Goal: Transaction & Acquisition: Purchase product/service

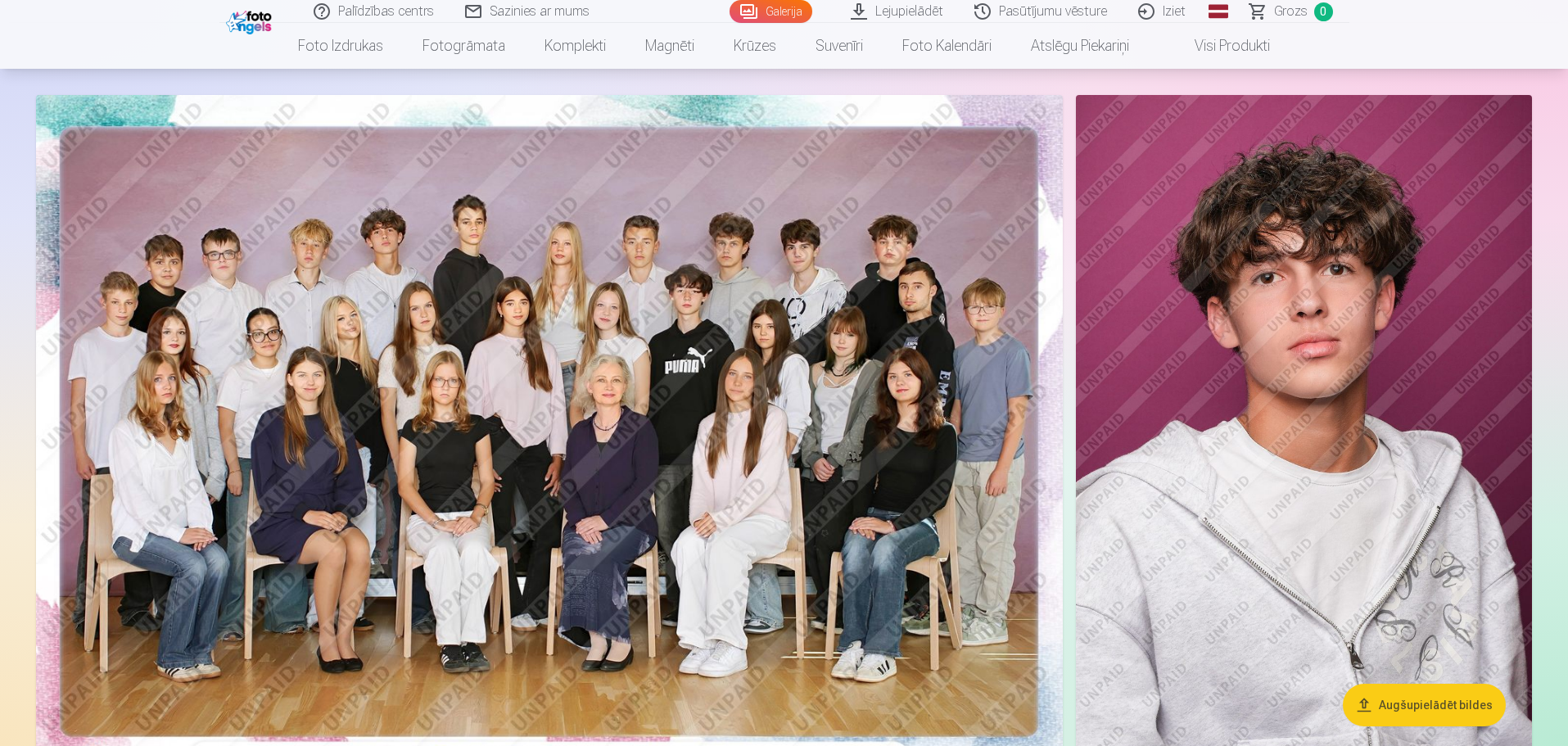
scroll to position [164, 0]
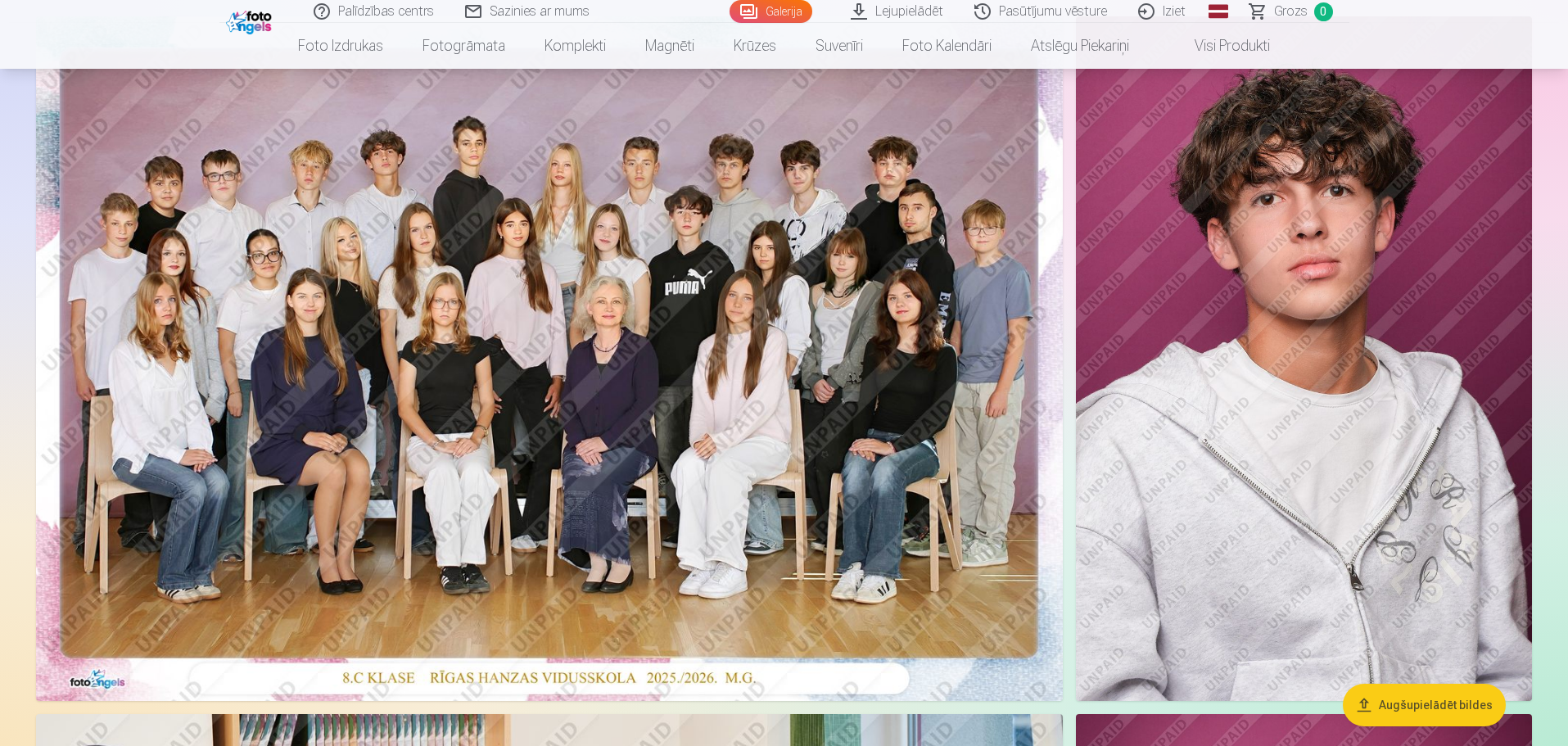
click at [894, 336] on img at bounding box center [549, 359] width 1027 height 685
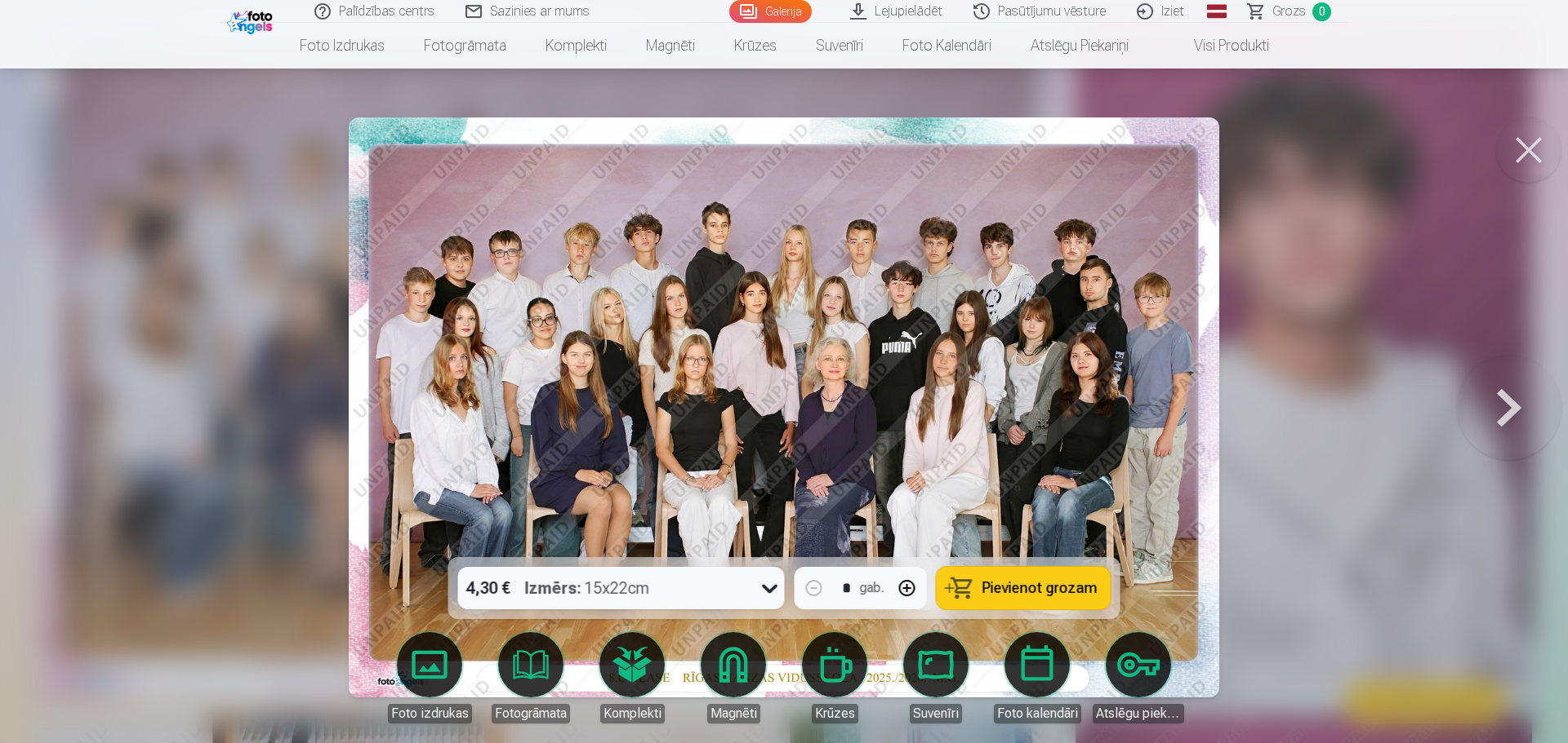
click at [998, 588] on span "Pievienot grozam" at bounding box center [1039, 587] width 115 height 14
click at [1535, 150] on button at bounding box center [1528, 151] width 66 height 66
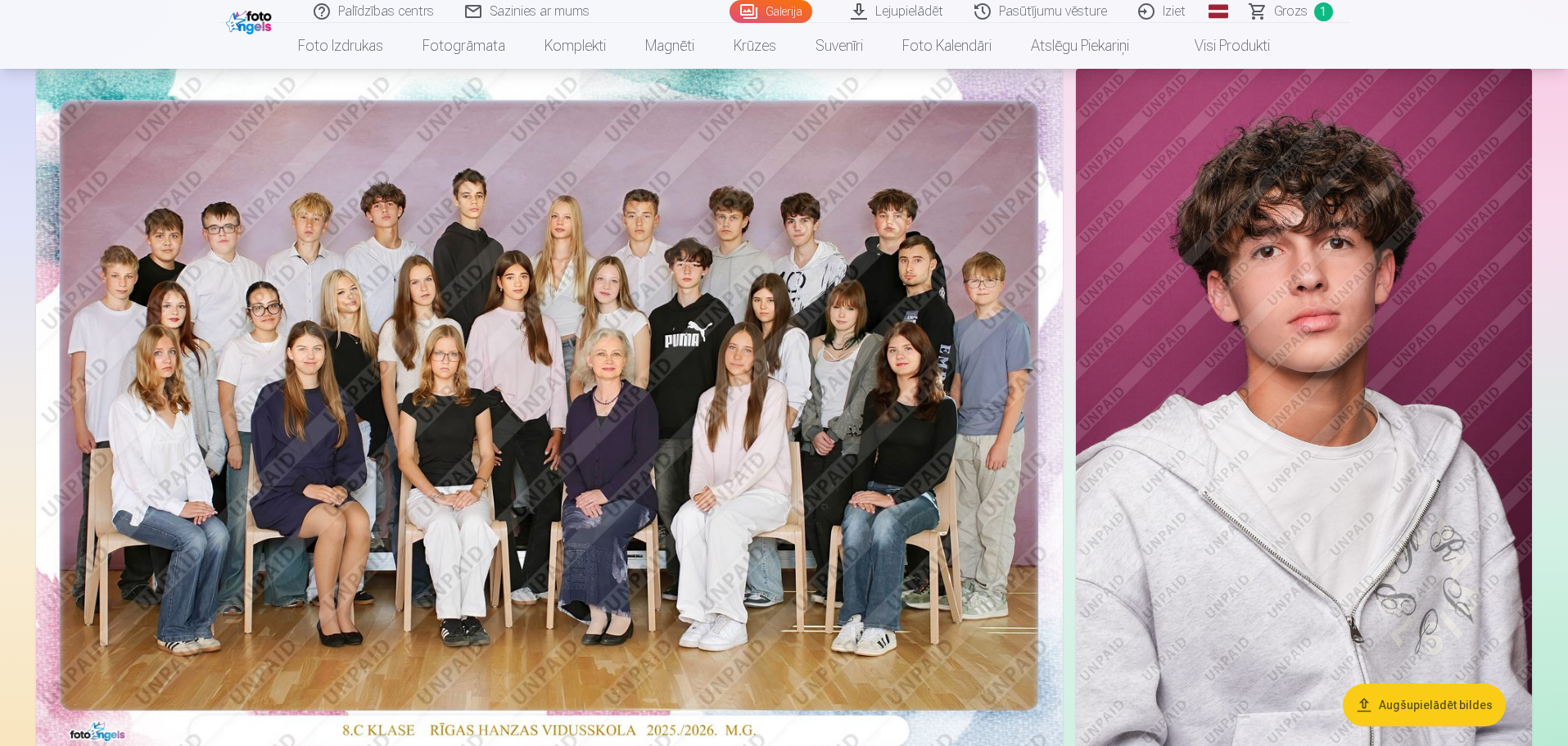
scroll to position [245, 0]
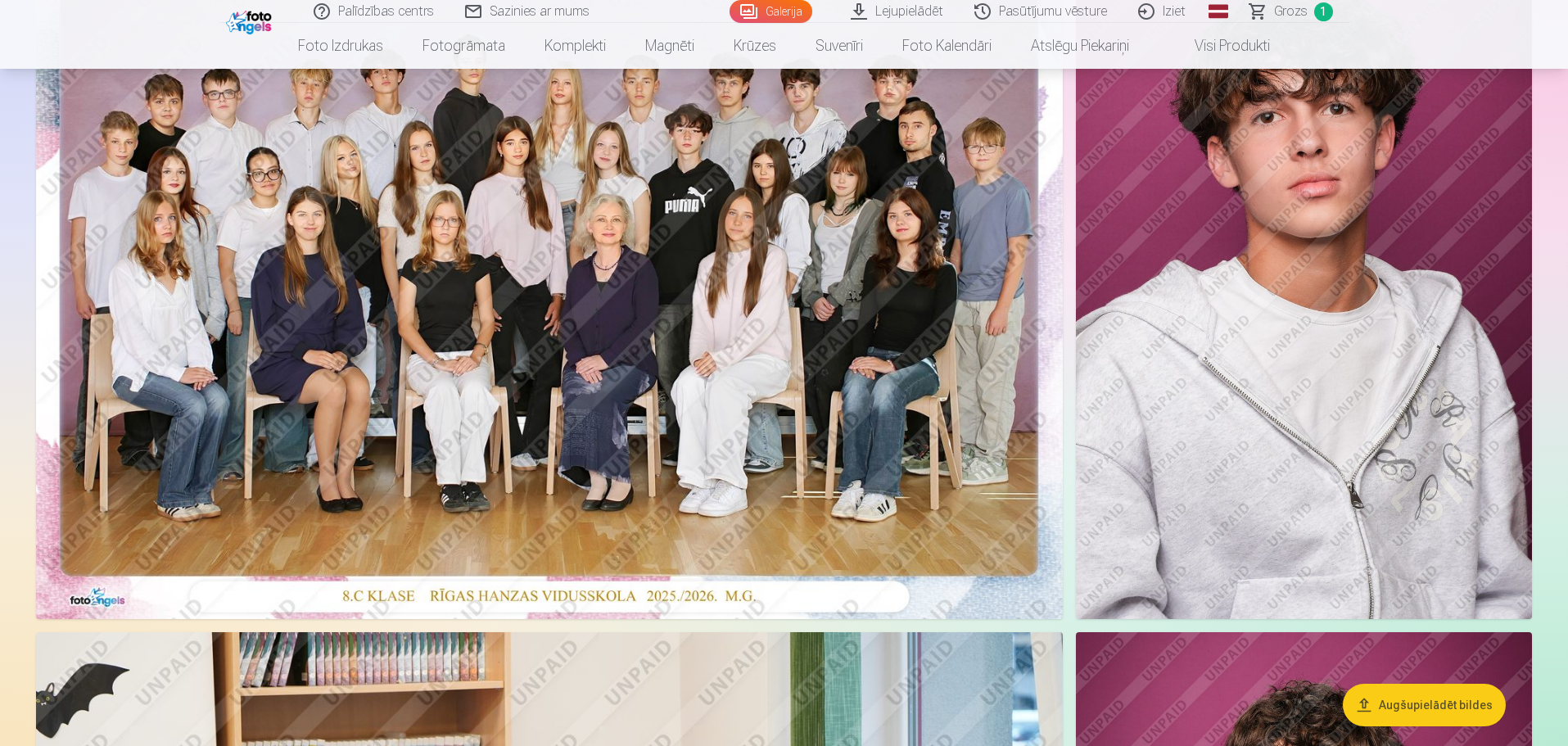
click at [1315, 399] on img at bounding box center [1304, 276] width 456 height 685
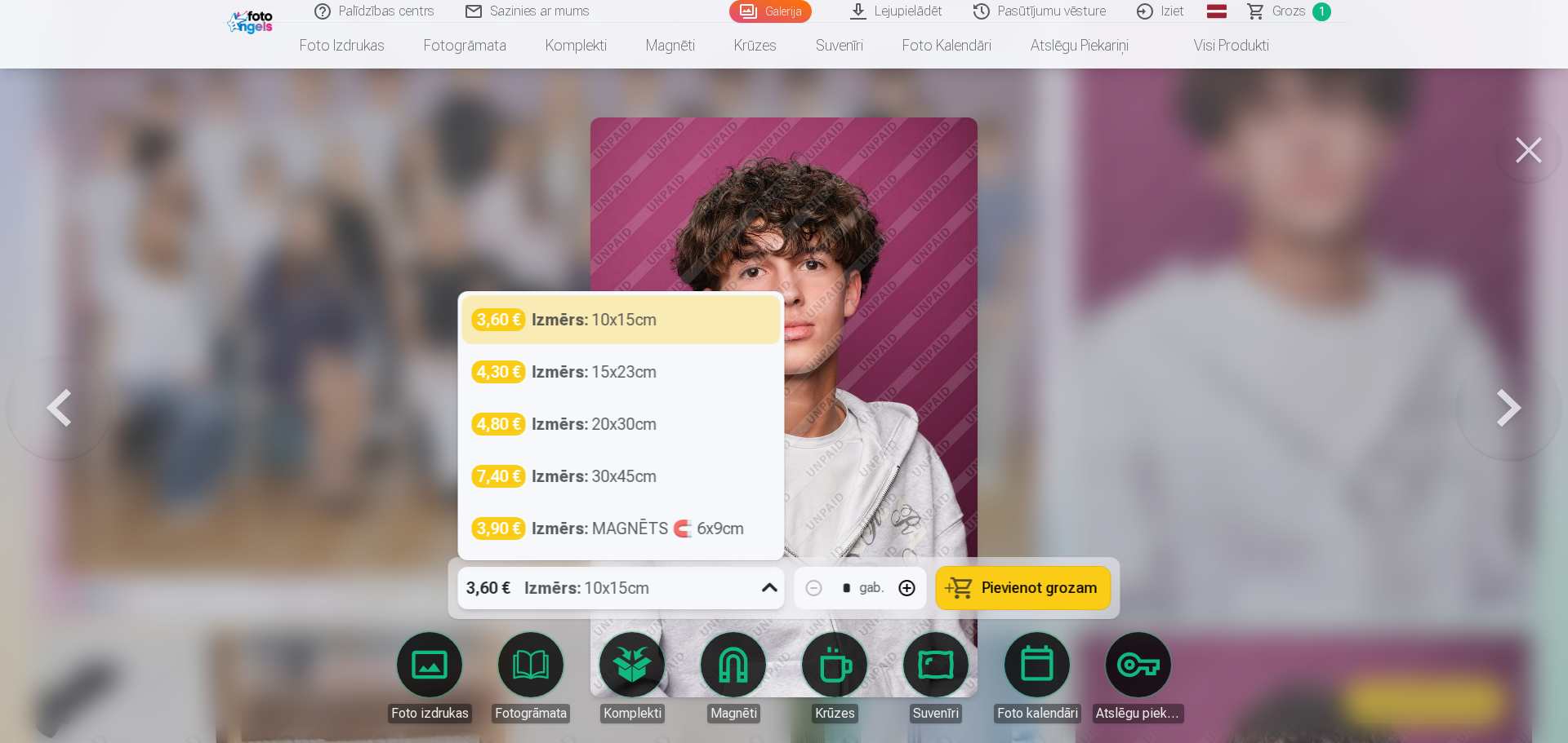
click at [771, 587] on icon at bounding box center [769, 587] width 26 height 26
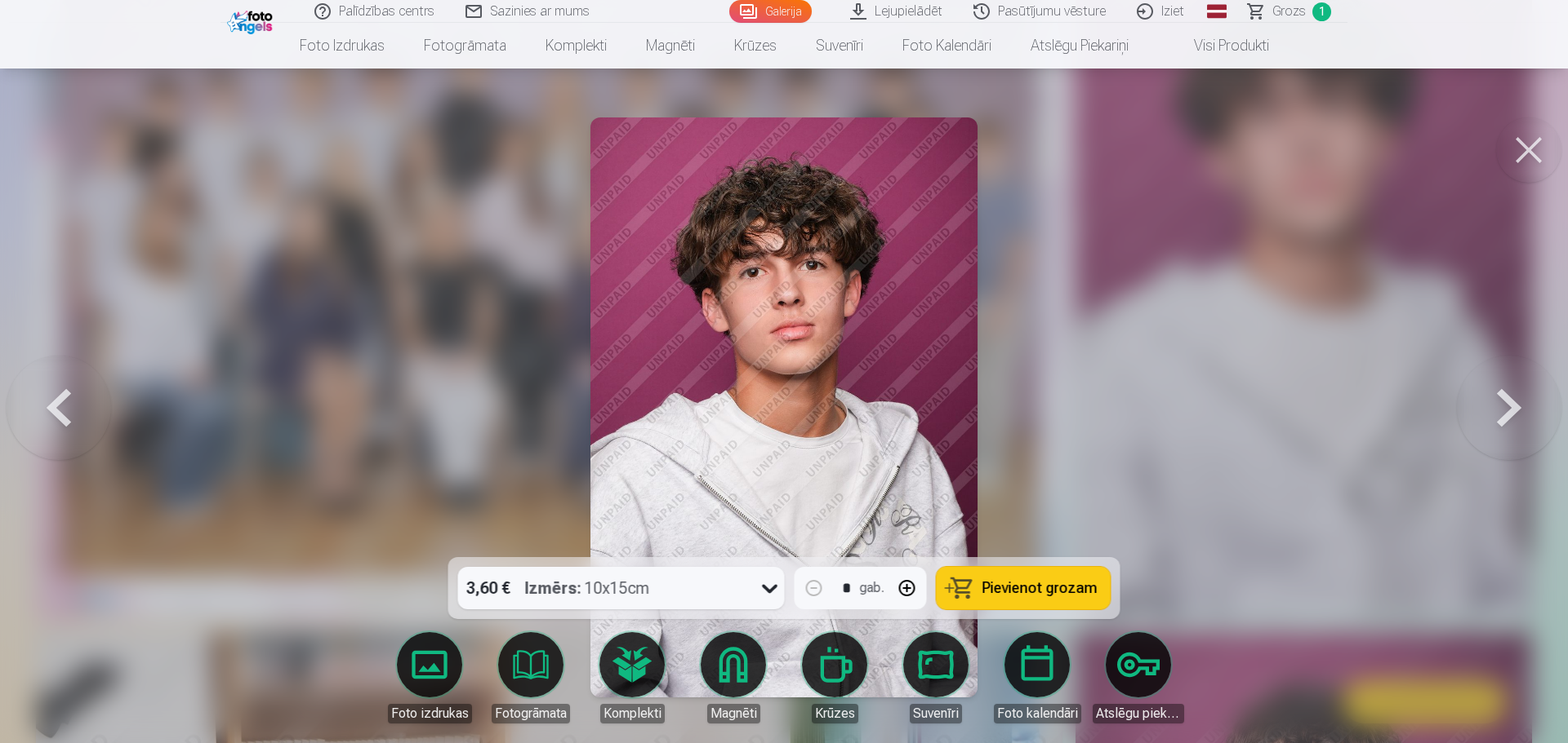
click at [1006, 443] on div at bounding box center [784, 371] width 1568 height 743
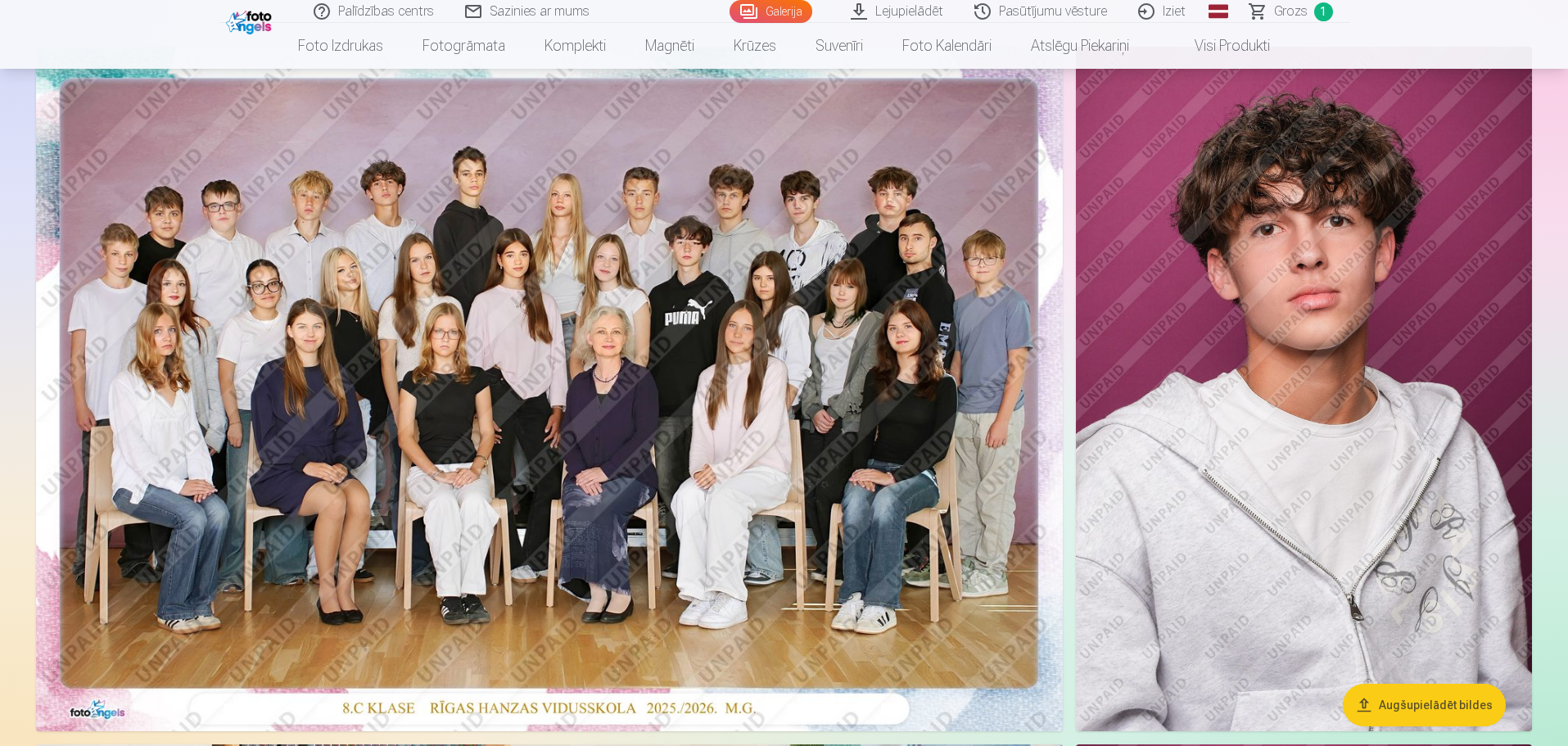
scroll to position [328, 0]
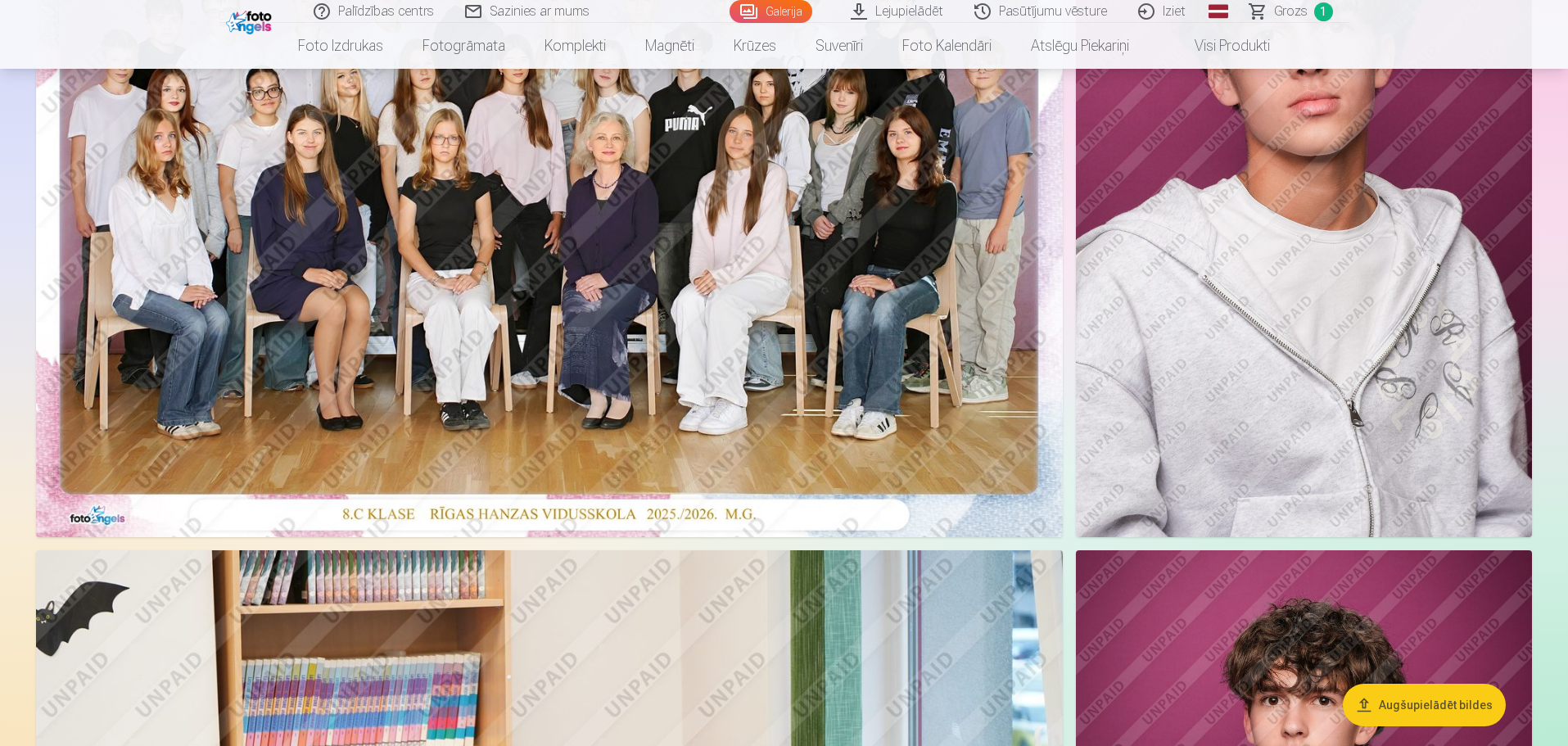
click at [1289, 404] on img at bounding box center [1304, 195] width 456 height 685
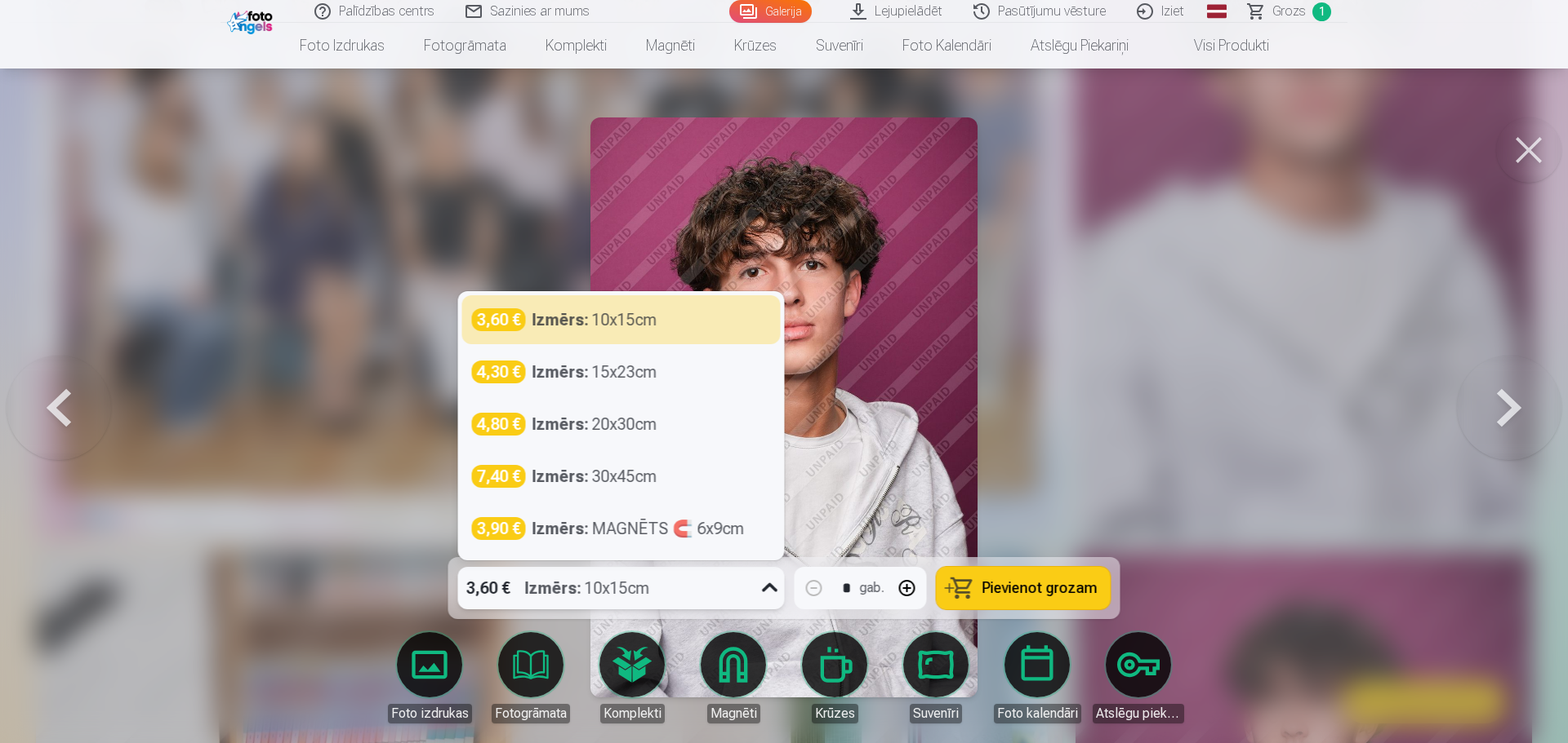
click at [769, 594] on icon at bounding box center [769, 587] width 26 height 26
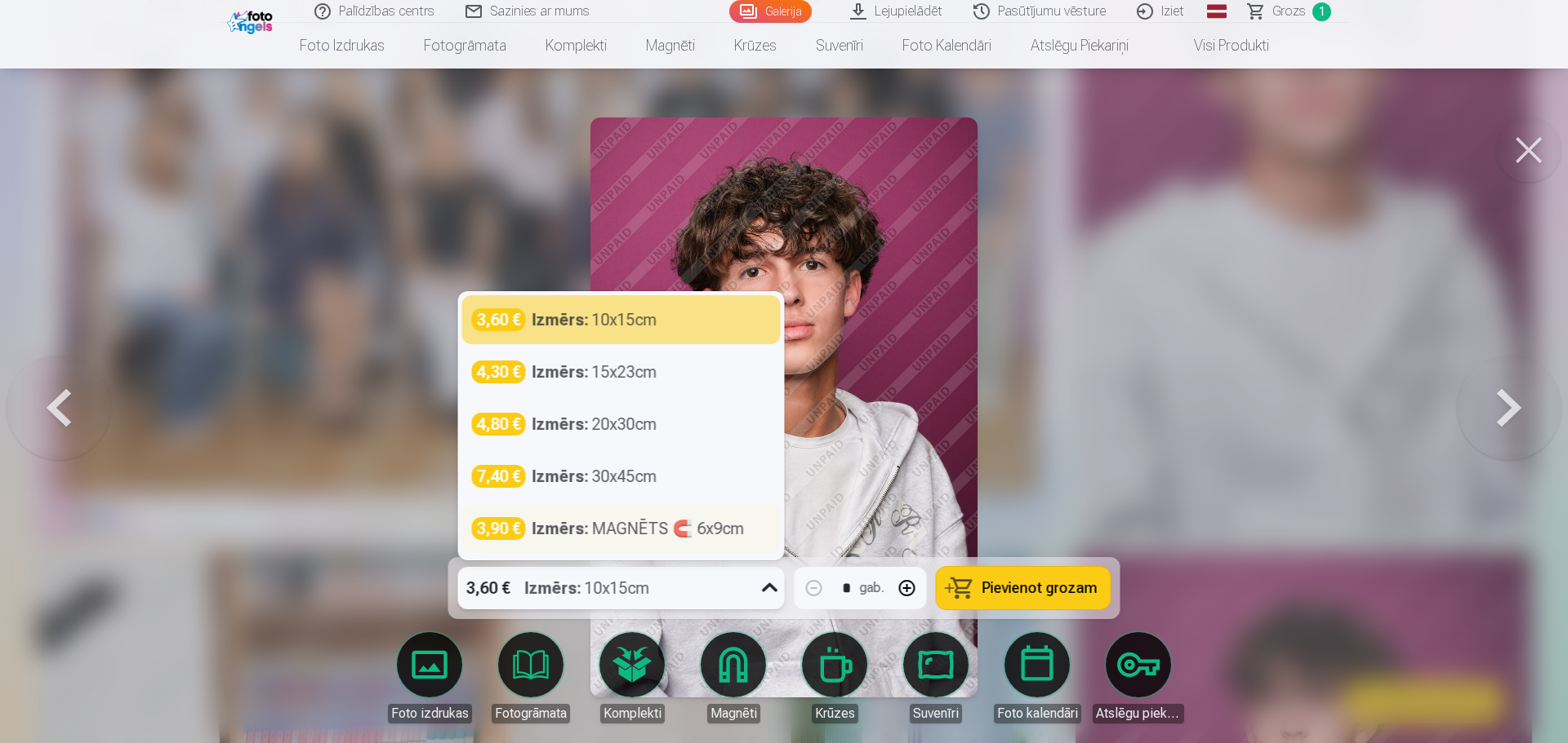
click at [592, 531] on div "Izmērs : MAGNĒTS 🧲 6x9cm" at bounding box center [639, 529] width 213 height 23
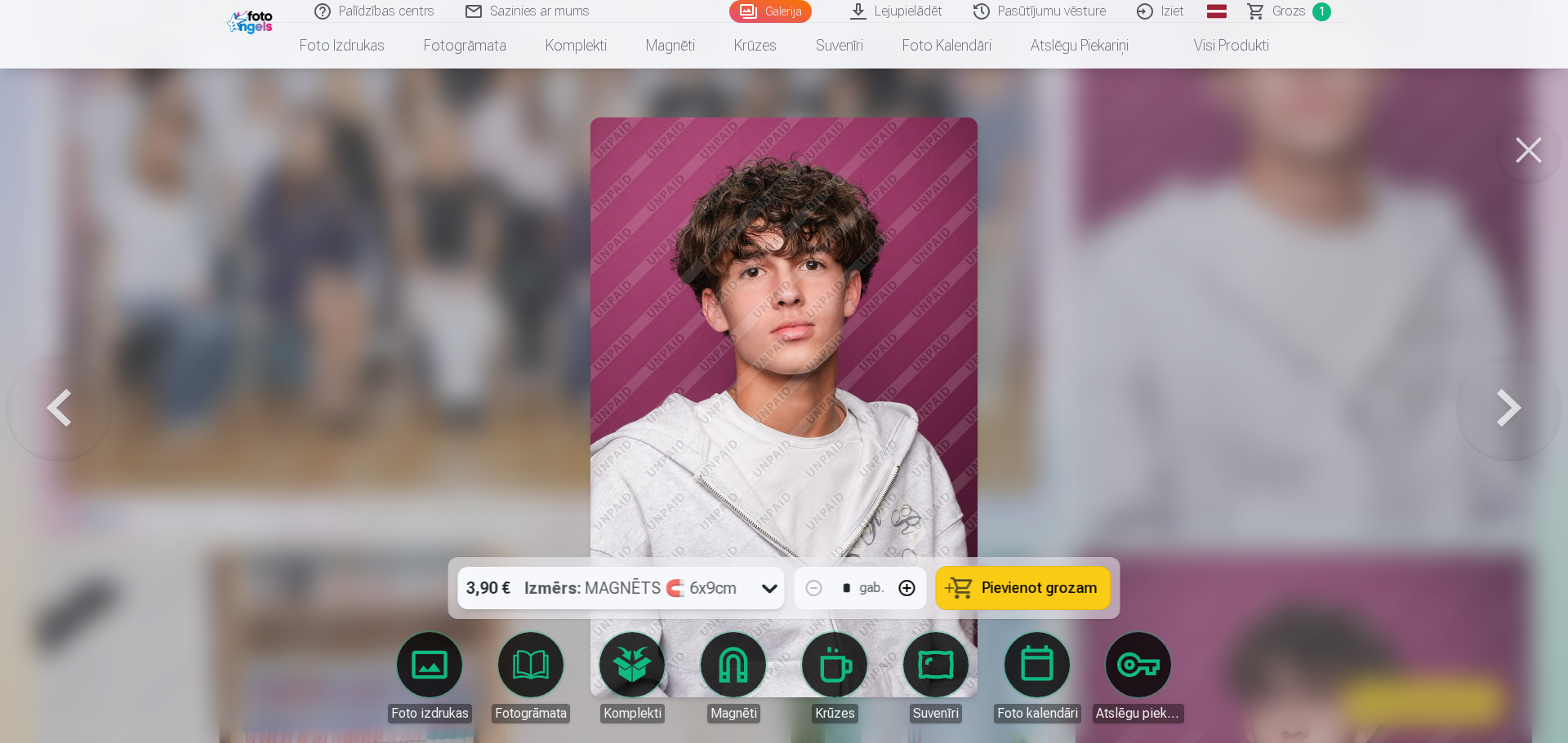
click at [973, 586] on button "Pievienot grozam" at bounding box center [1024, 588] width 174 height 43
click at [1524, 150] on button at bounding box center [1528, 151] width 66 height 66
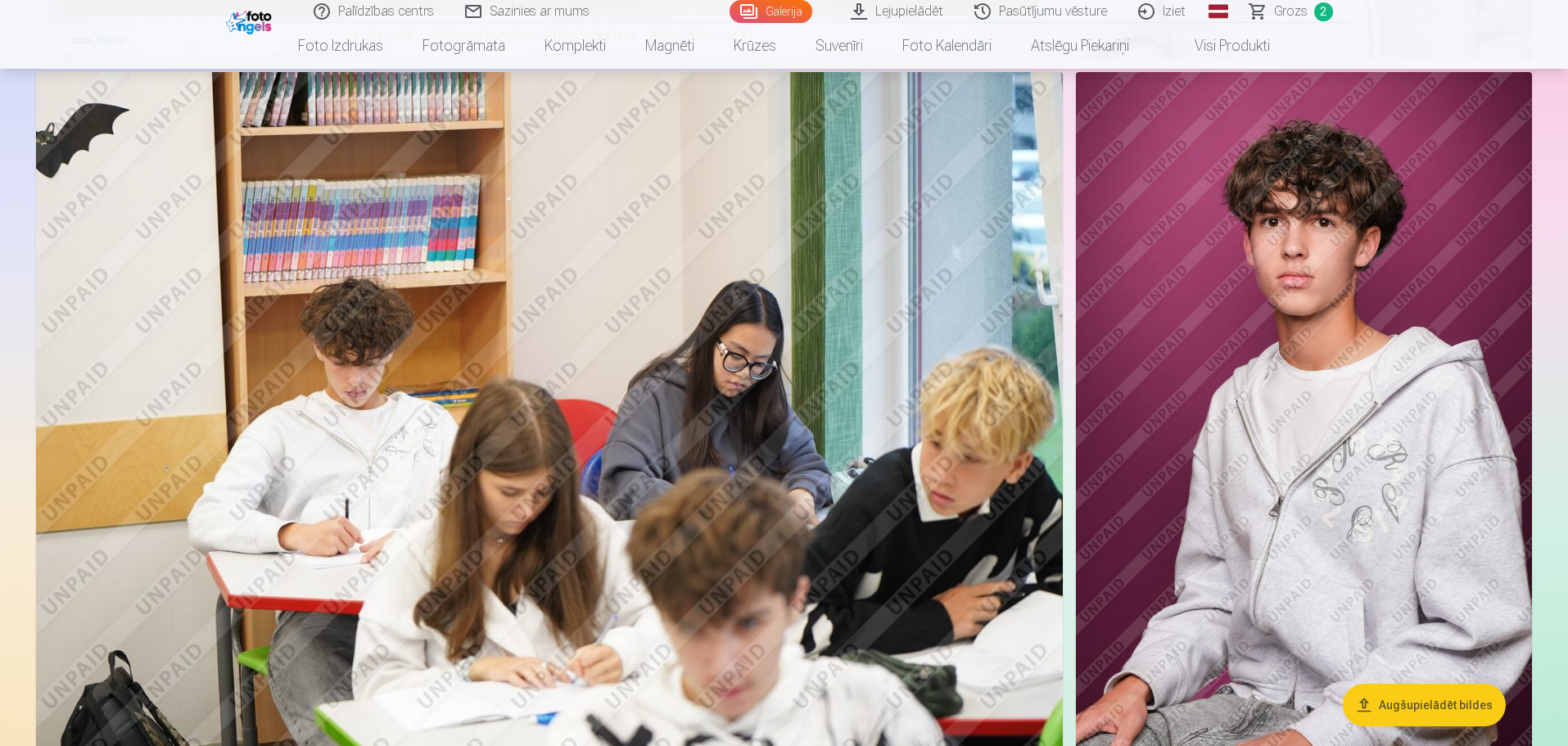
scroll to position [820, 0]
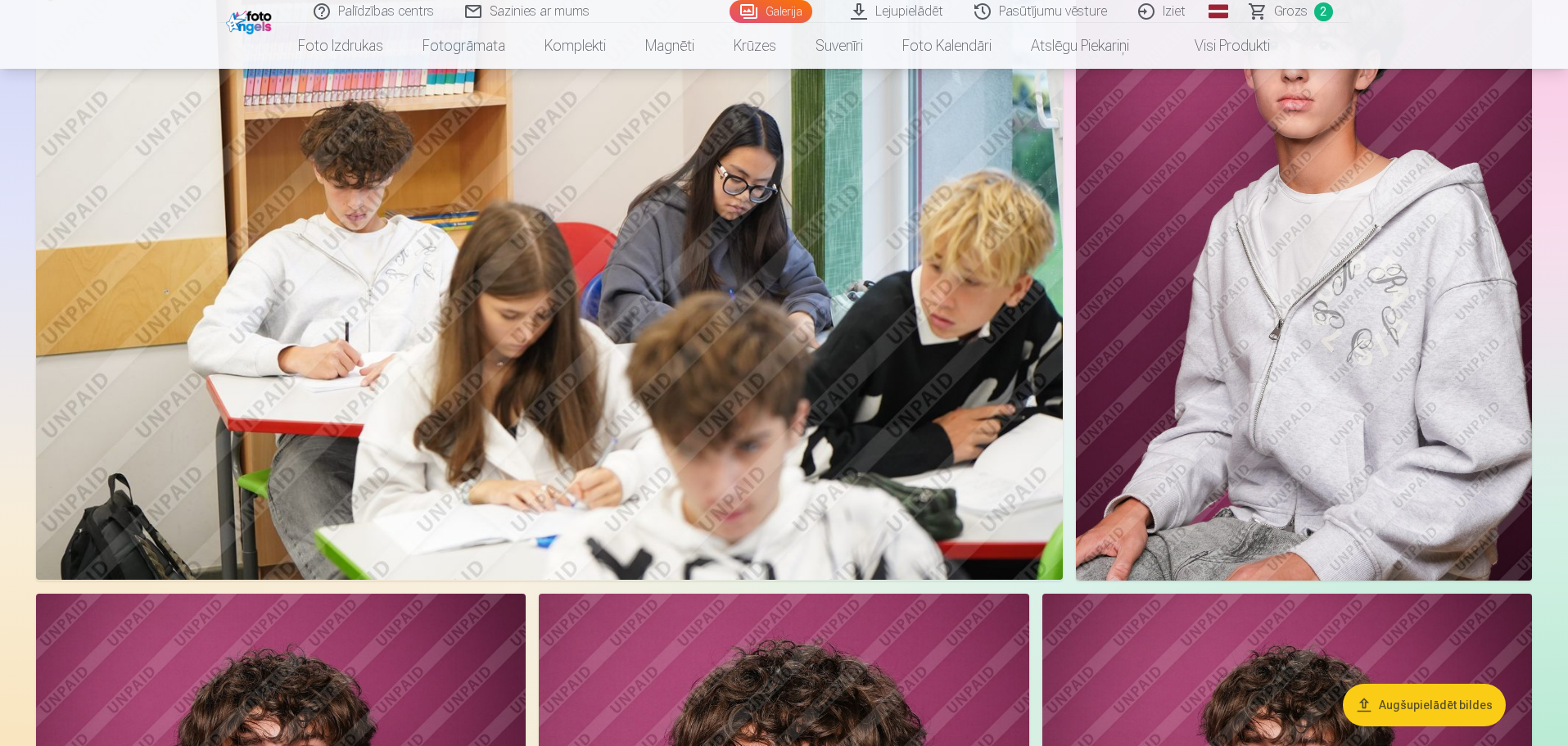
click at [1386, 438] on img at bounding box center [1304, 238] width 456 height 685
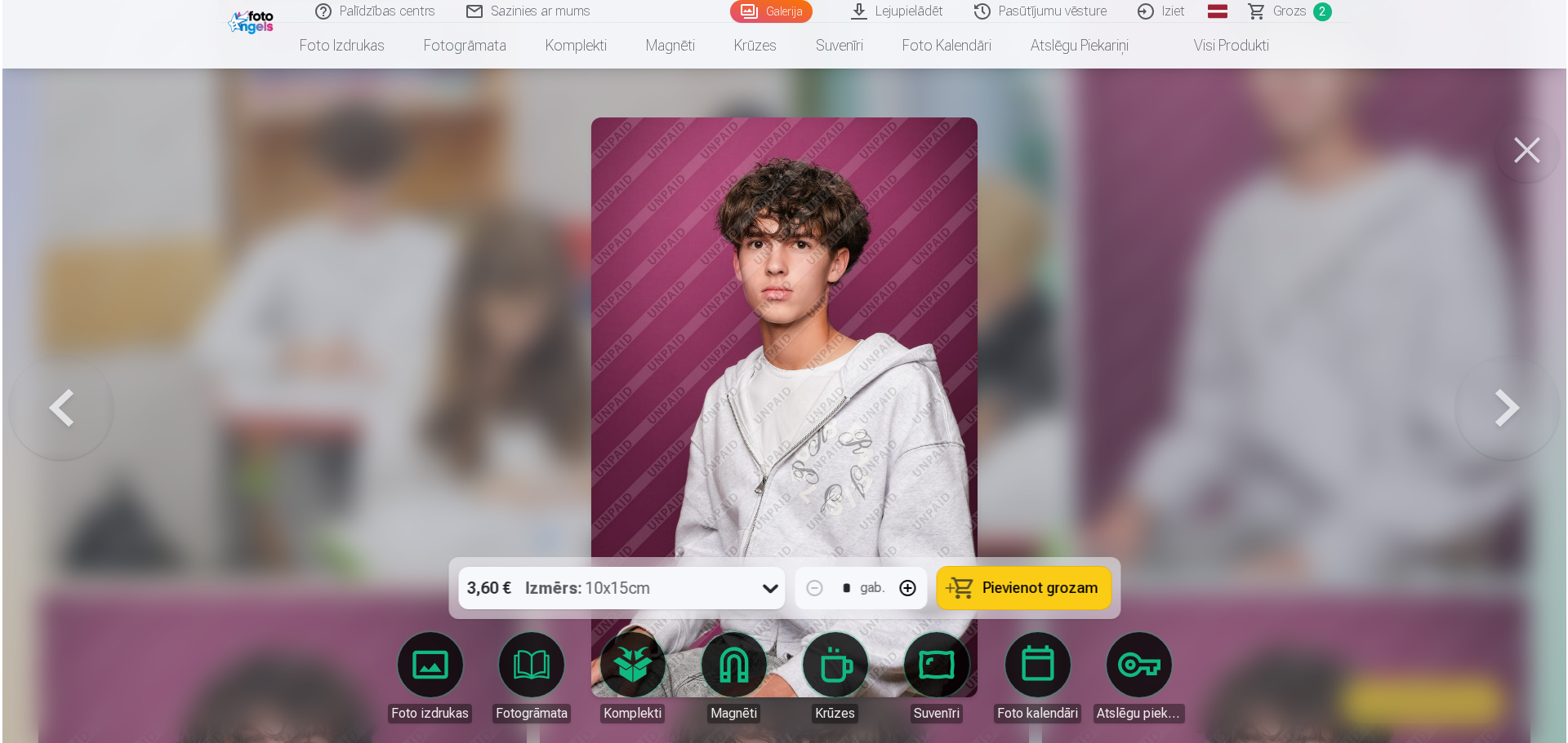
scroll to position [982, 0]
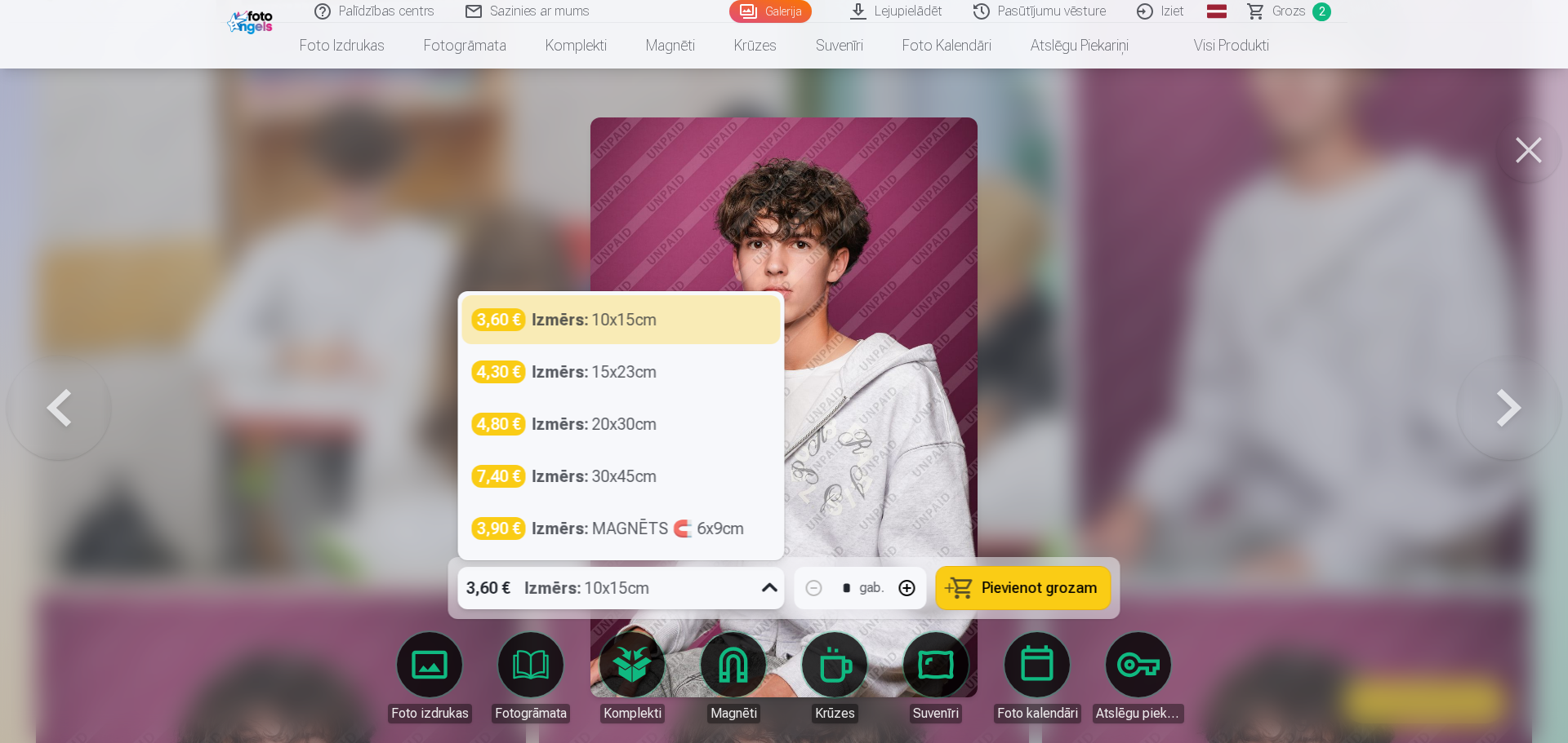
click at [763, 586] on icon at bounding box center [769, 587] width 26 height 26
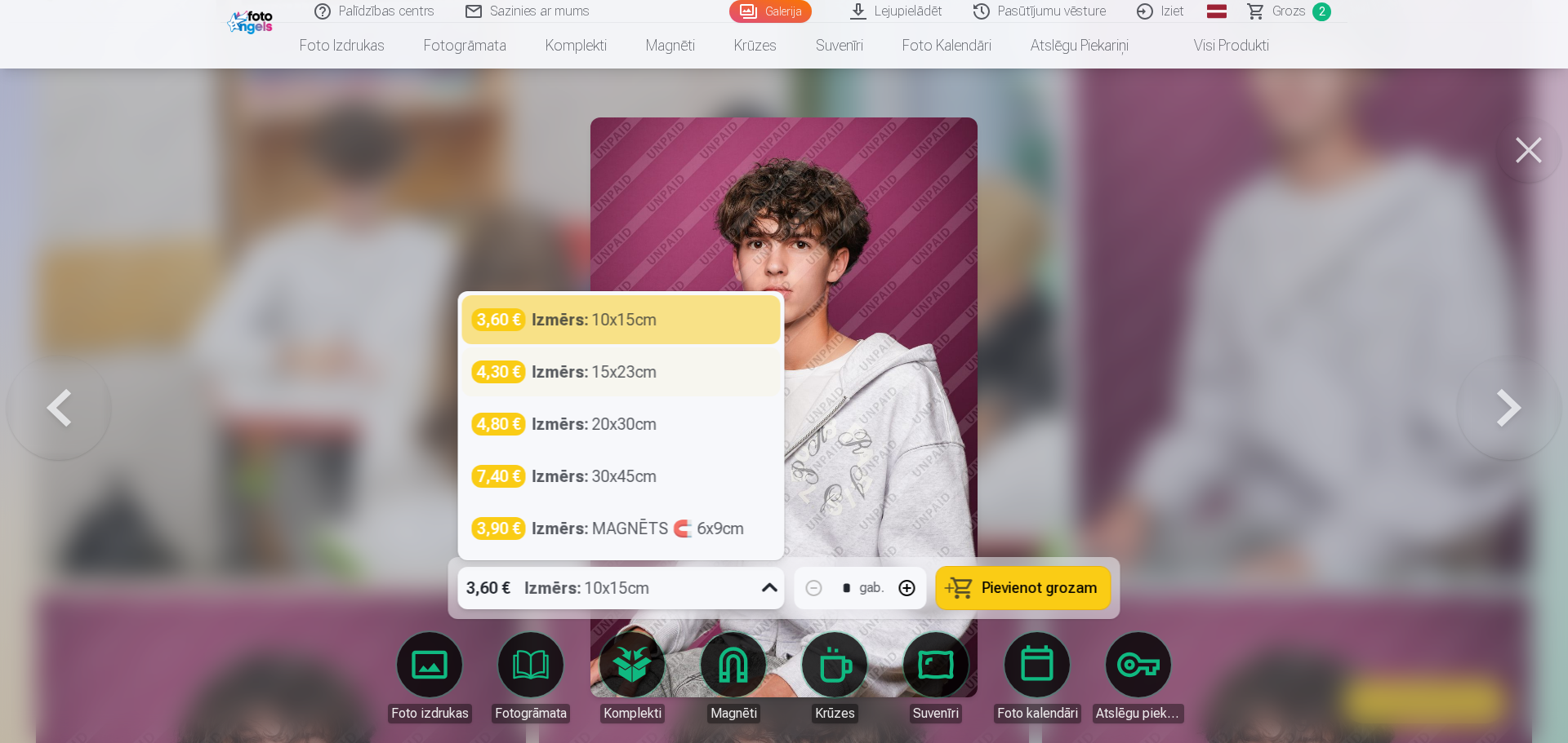
click at [687, 376] on div "4,30 € Izmērs : 15x23cm" at bounding box center [621, 372] width 299 height 23
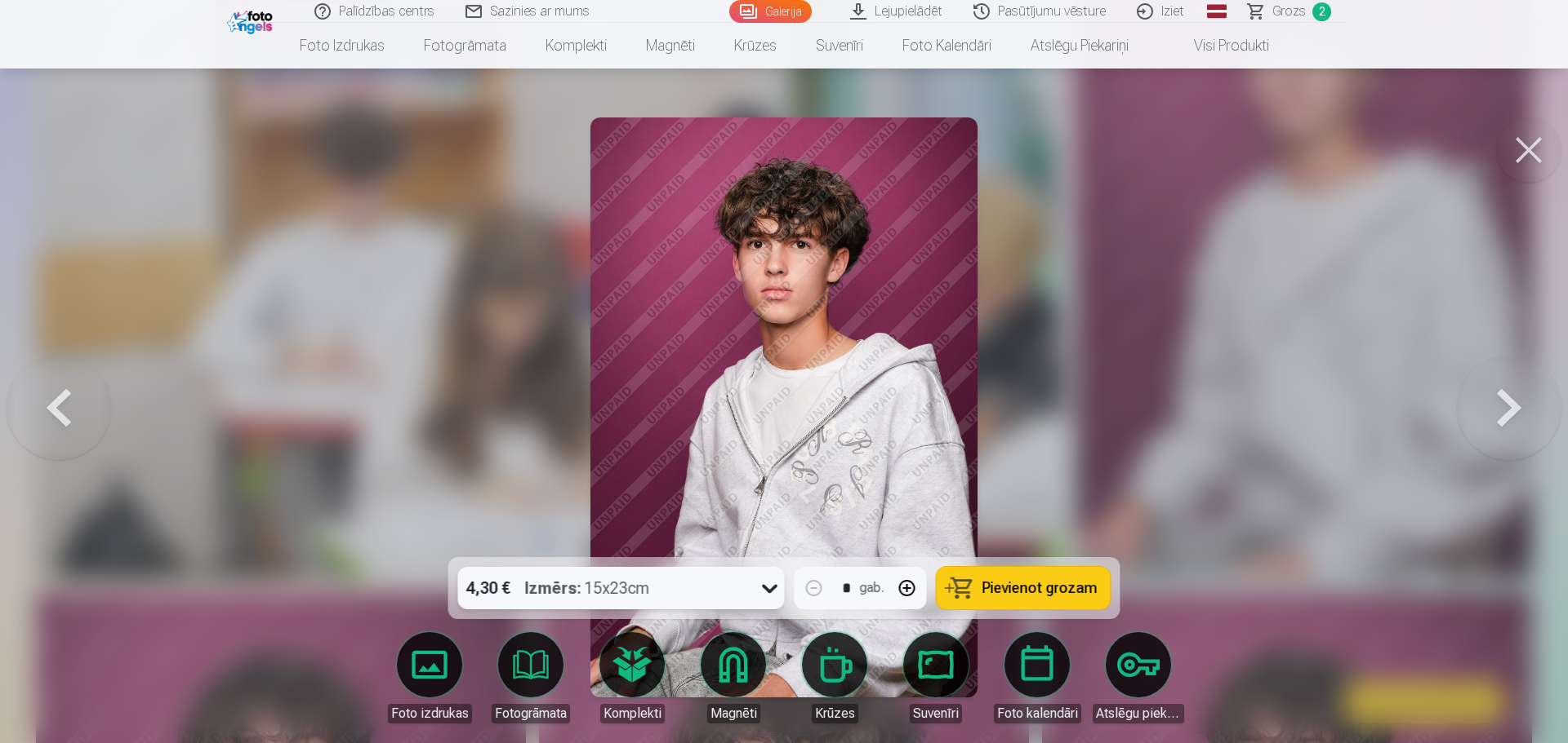
click at [1002, 586] on span "Pievienot grozam" at bounding box center [1039, 587] width 115 height 14
click at [1521, 150] on button at bounding box center [1528, 151] width 66 height 66
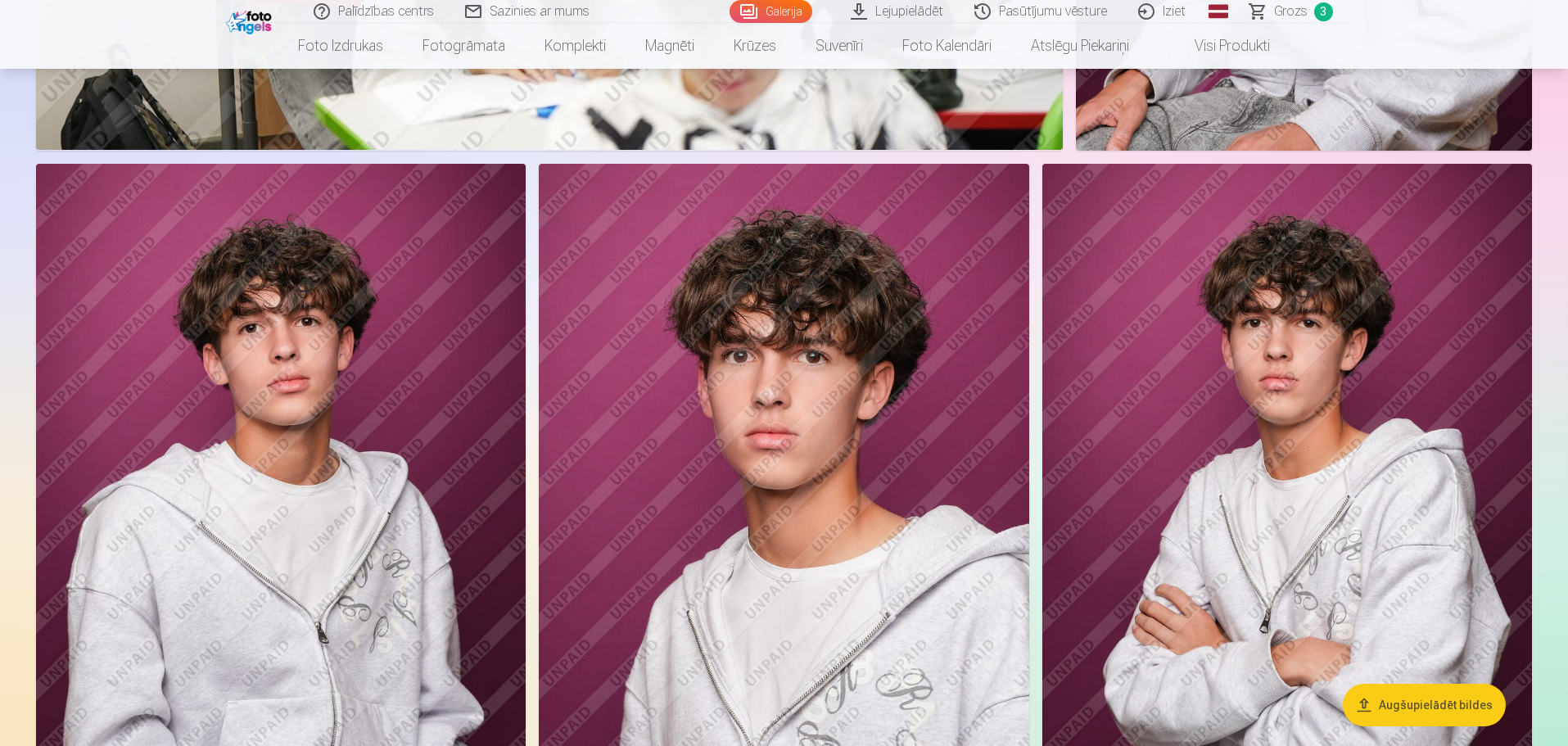
scroll to position [1557, 0]
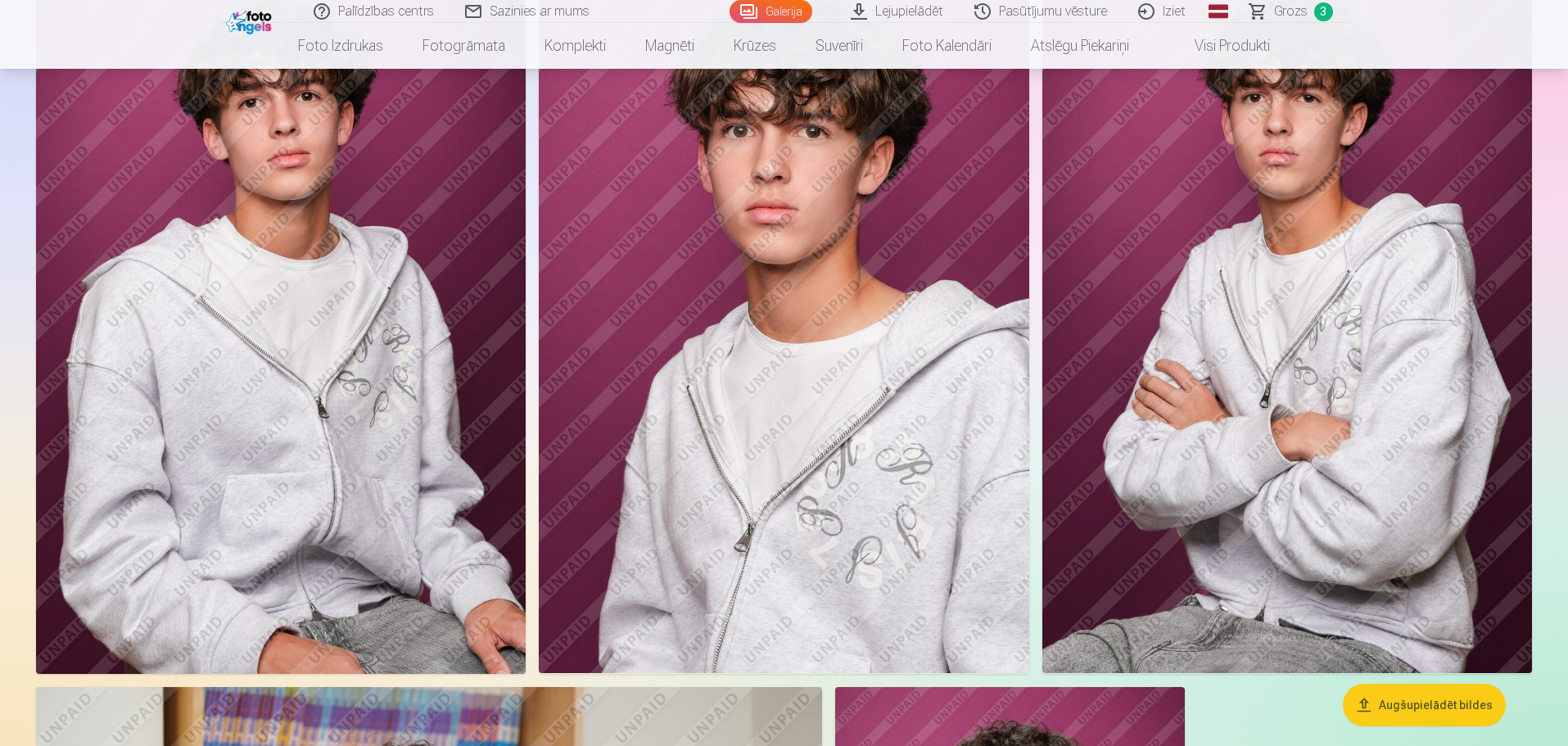
click at [920, 339] on img at bounding box center [784, 307] width 490 height 735
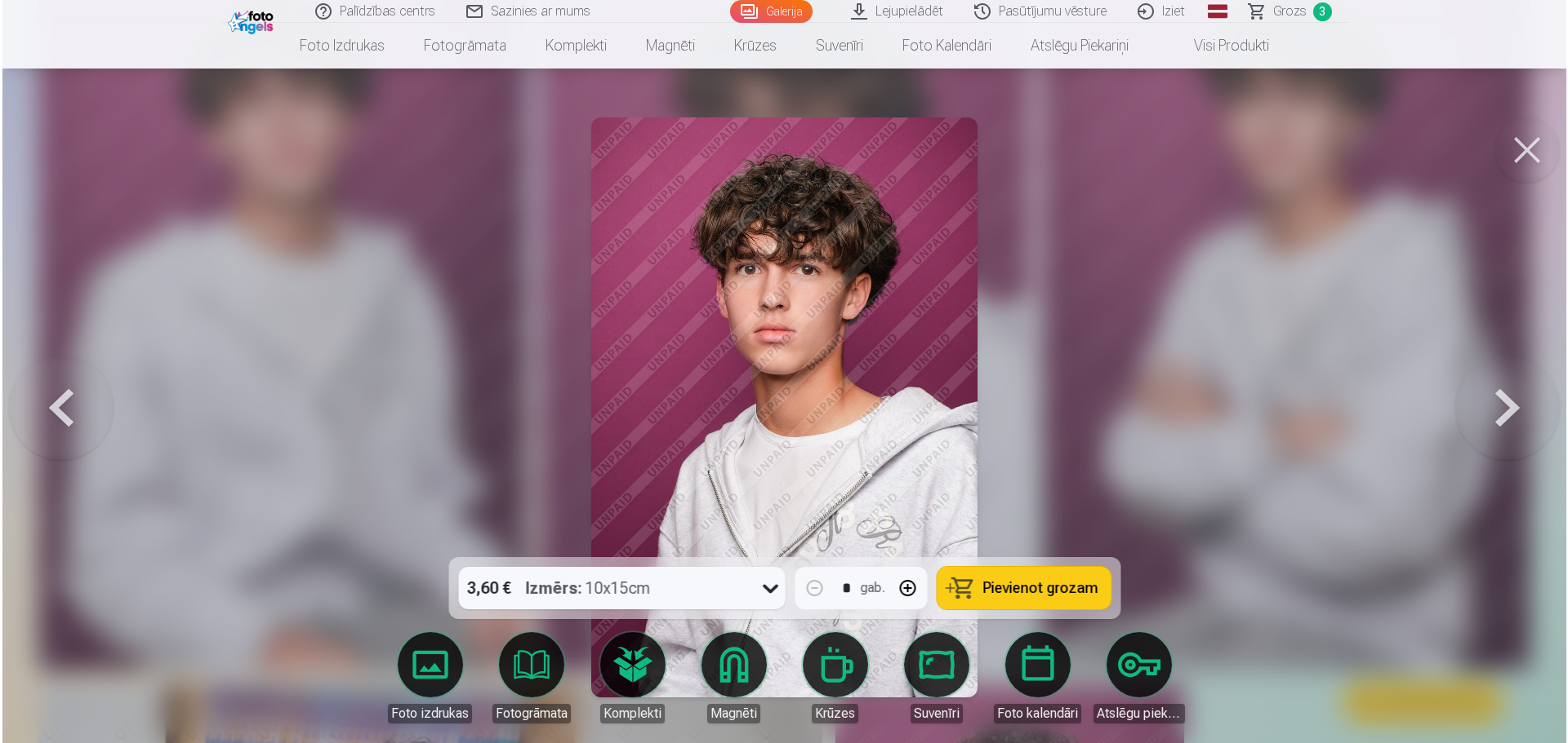
scroll to position [1636, 0]
click at [982, 586] on button "Pievienot grozam" at bounding box center [1024, 588] width 174 height 43
click at [1520, 151] on button at bounding box center [1528, 151] width 66 height 66
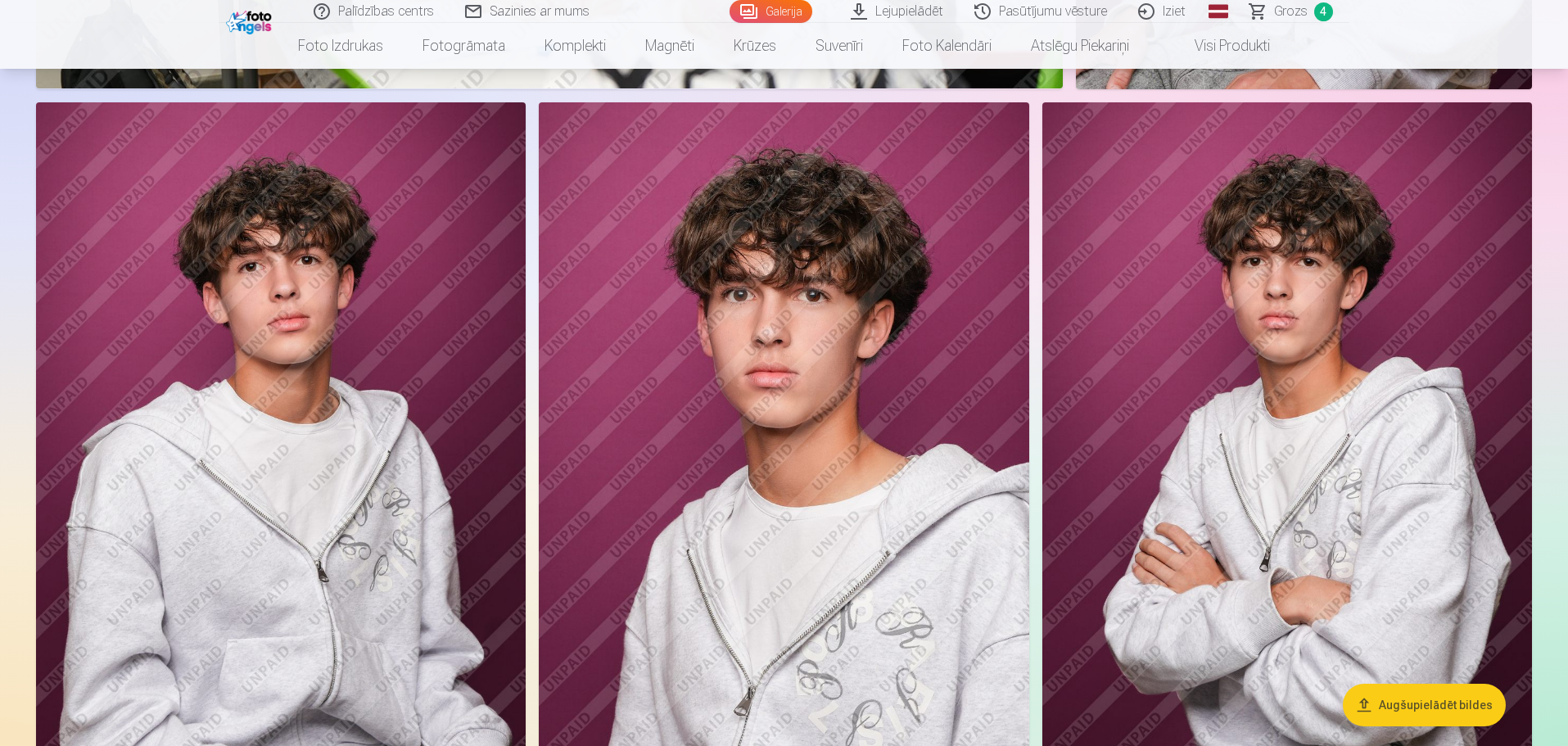
click at [384, 360] on img at bounding box center [280, 470] width 490 height 735
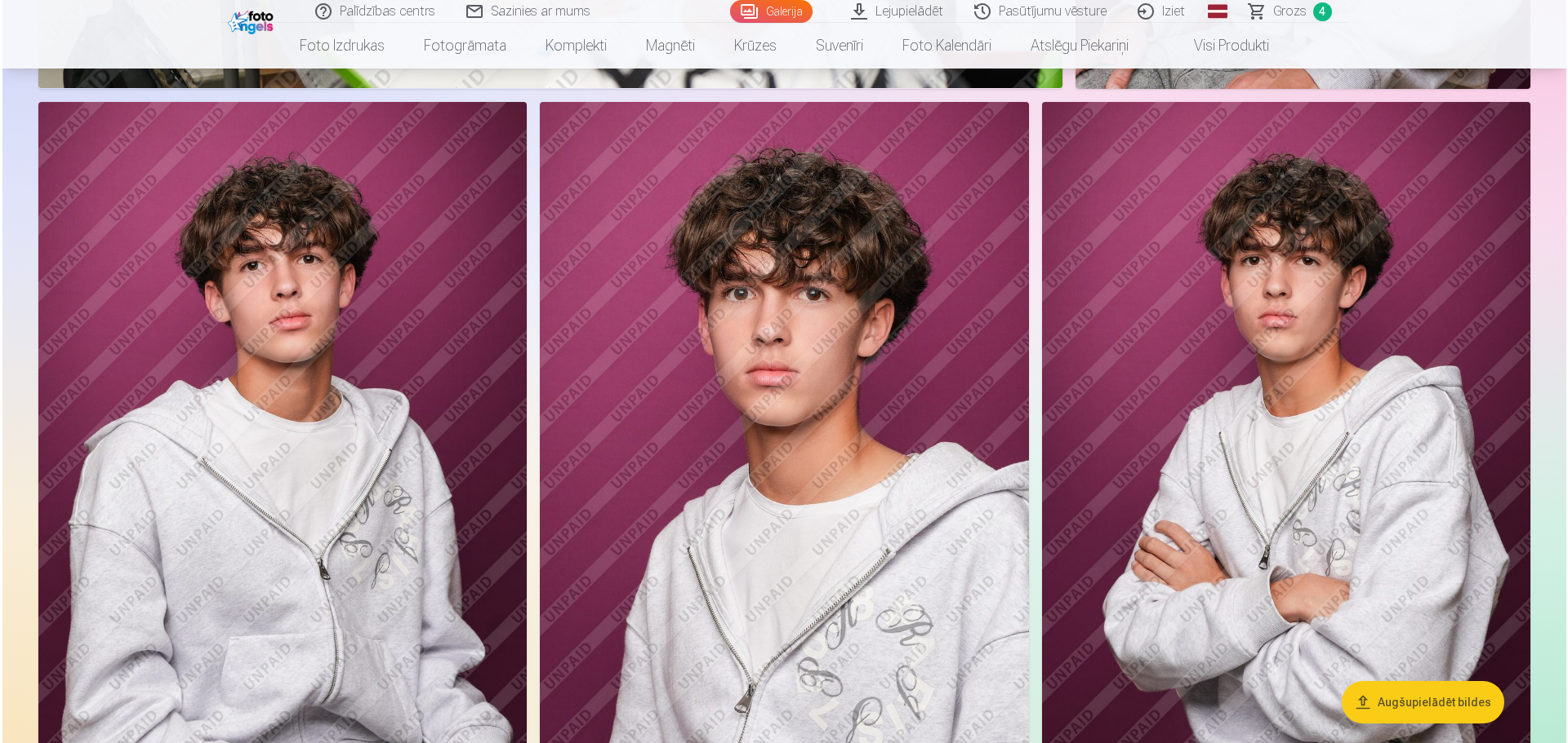
scroll to position [1472, 0]
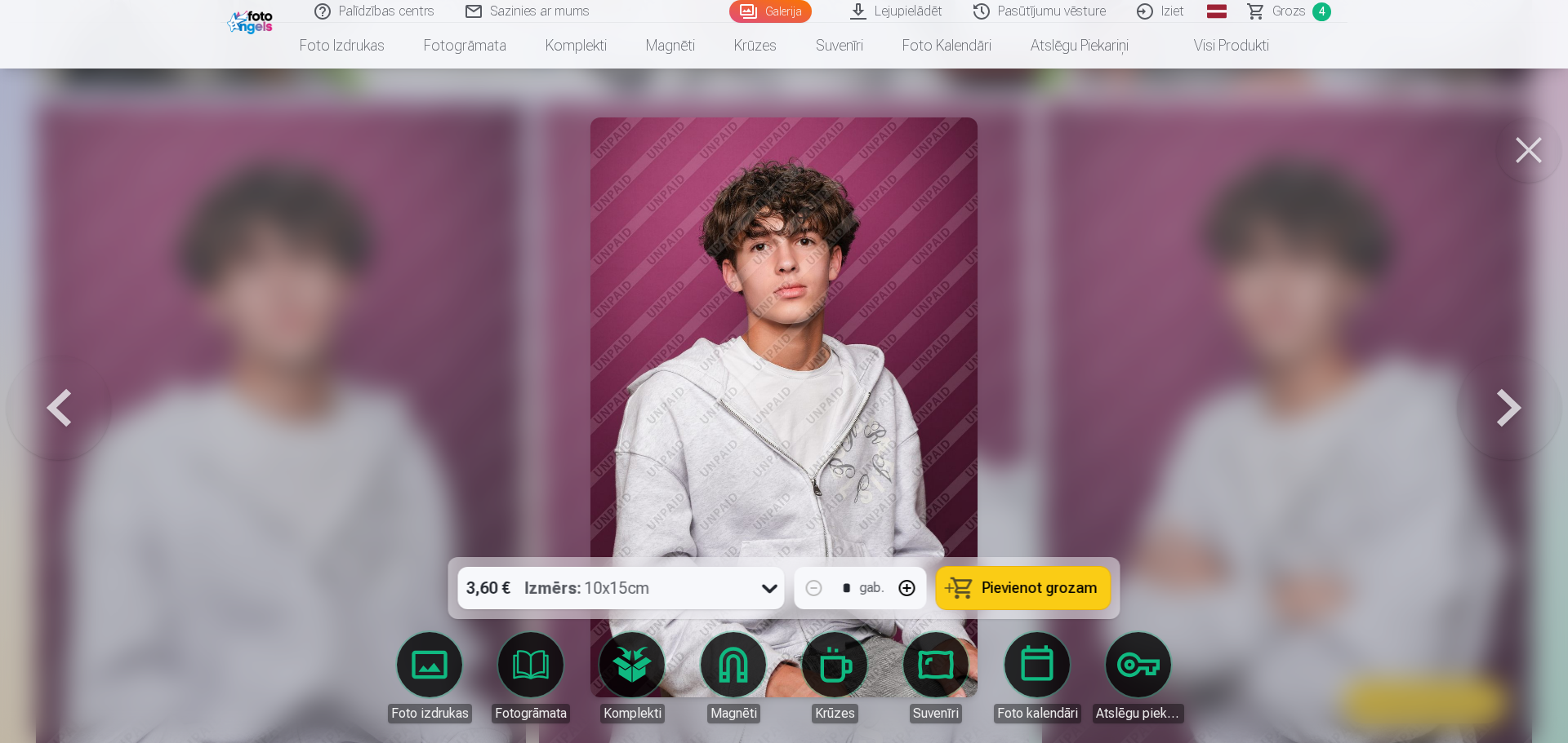
click at [999, 592] on span "Pievienot grozam" at bounding box center [1039, 587] width 115 height 14
click at [1542, 155] on button at bounding box center [1528, 151] width 66 height 66
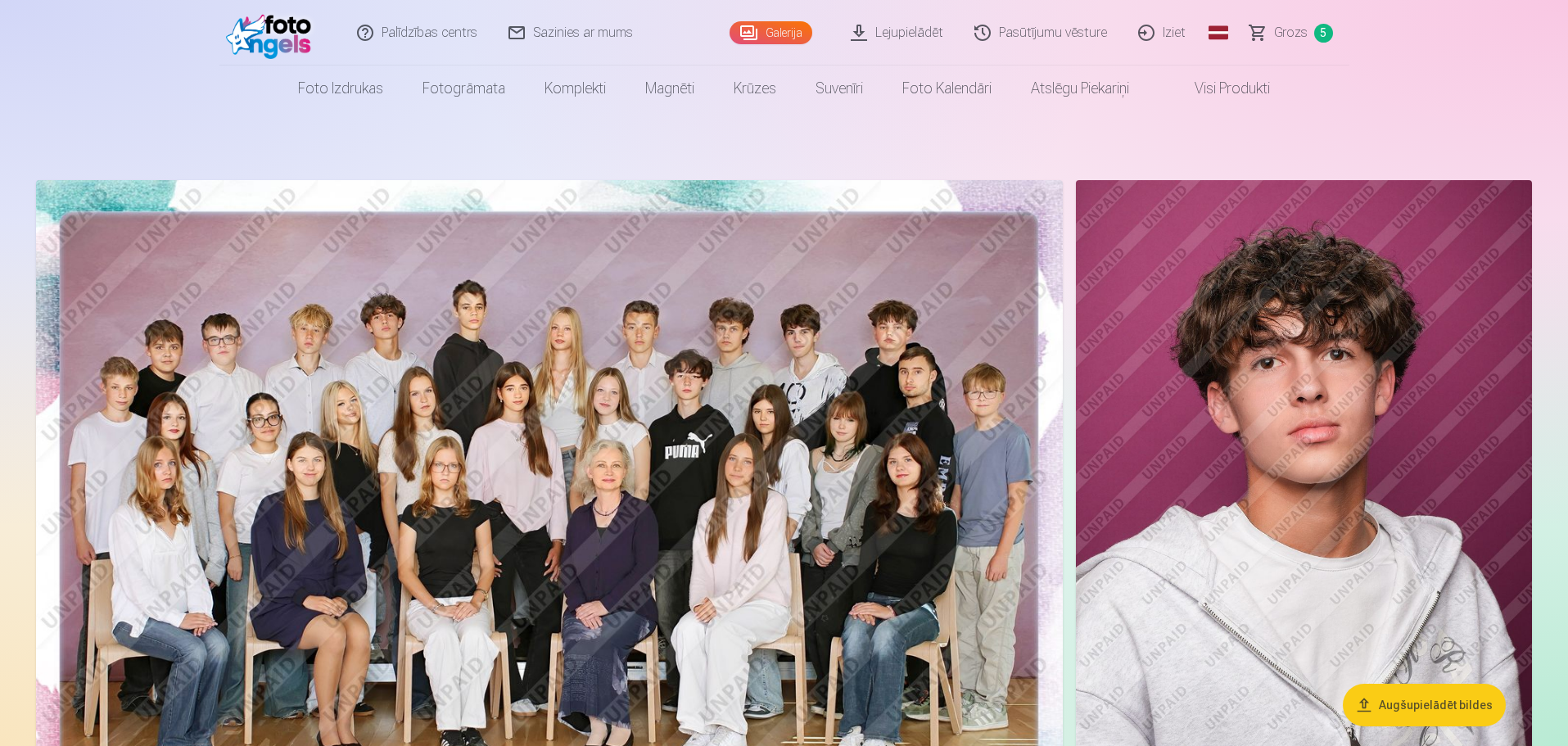
click at [1318, 27] on span "5" at bounding box center [1324, 32] width 18 height 18
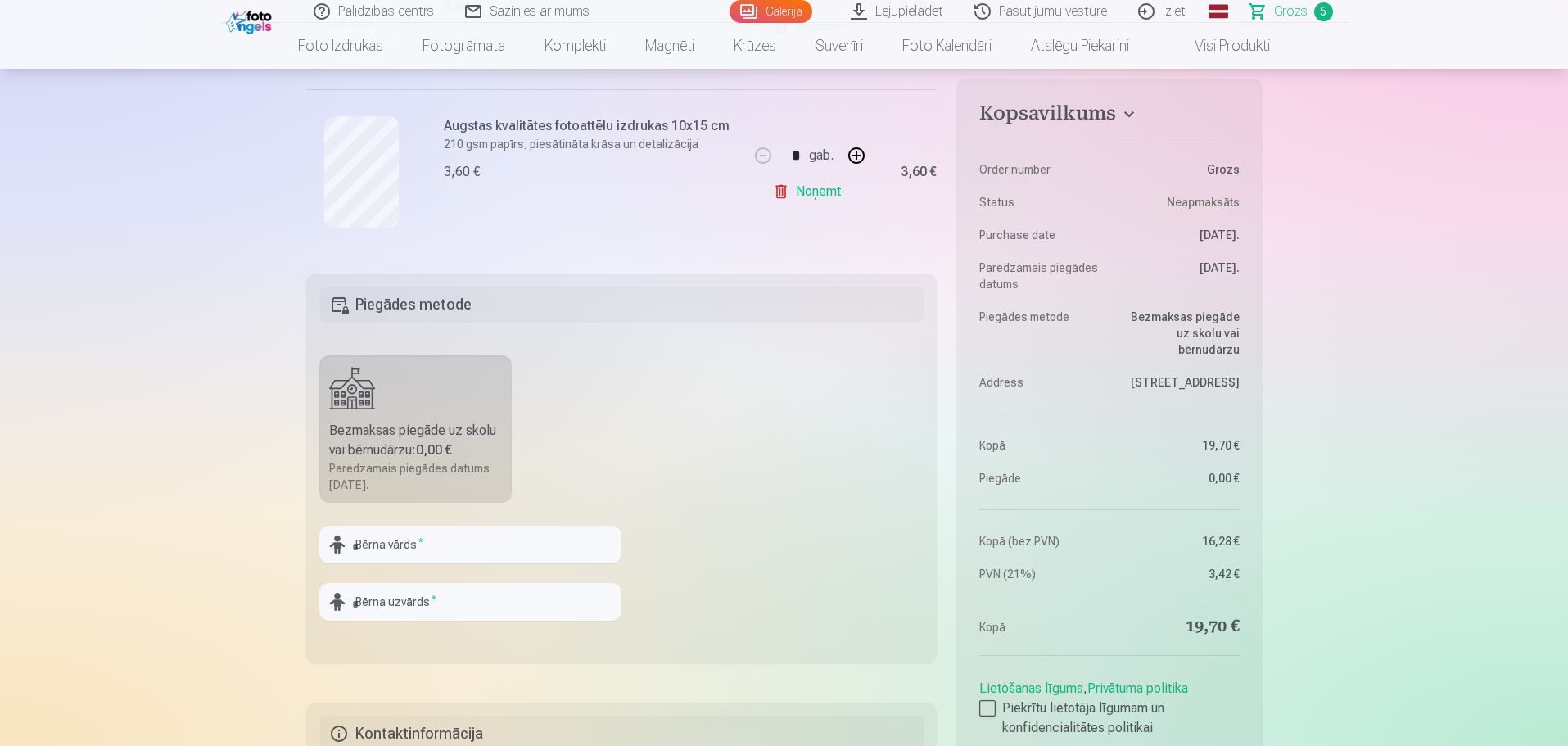
scroll to position [1065, 0]
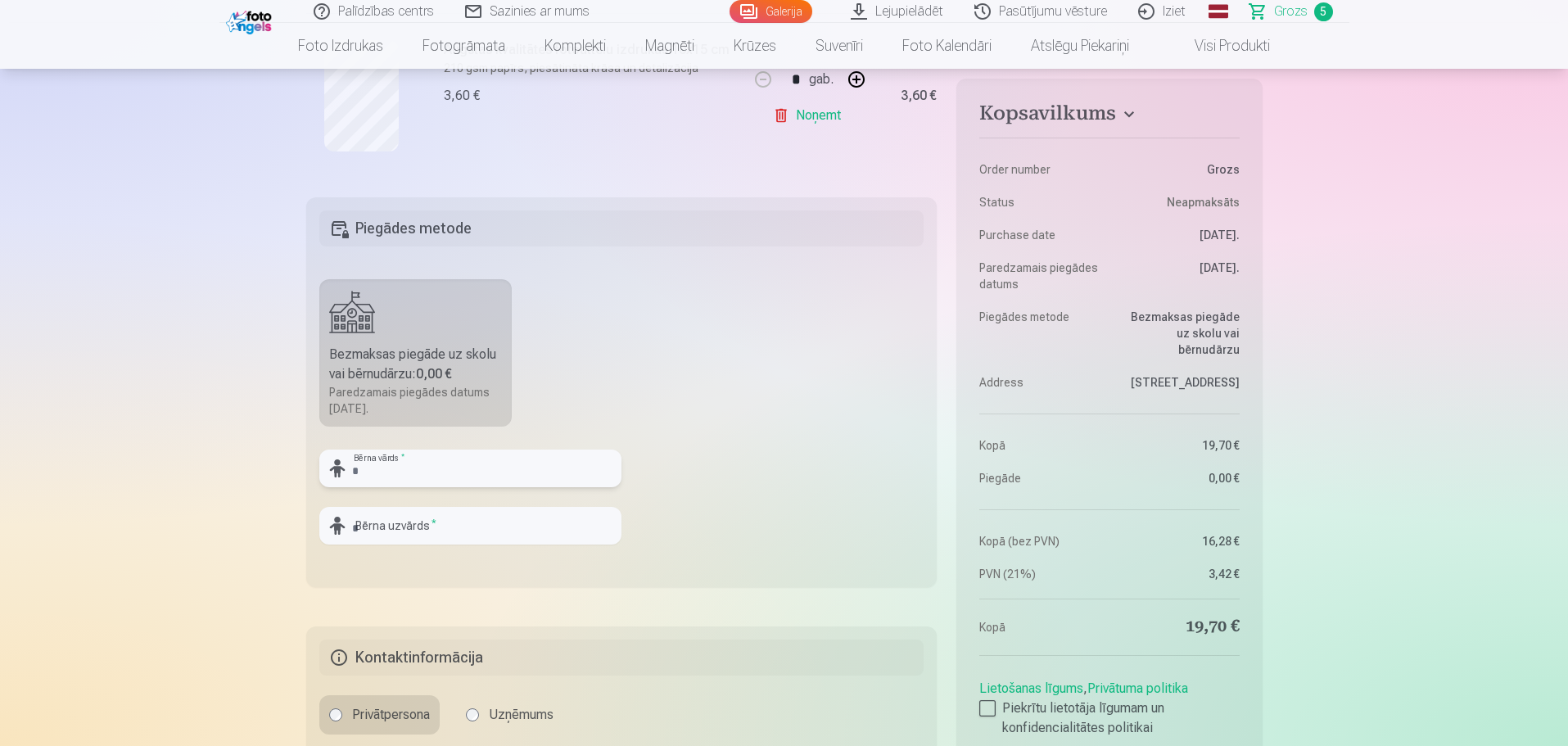
click at [421, 469] on input "text" at bounding box center [470, 469] width 303 height 38
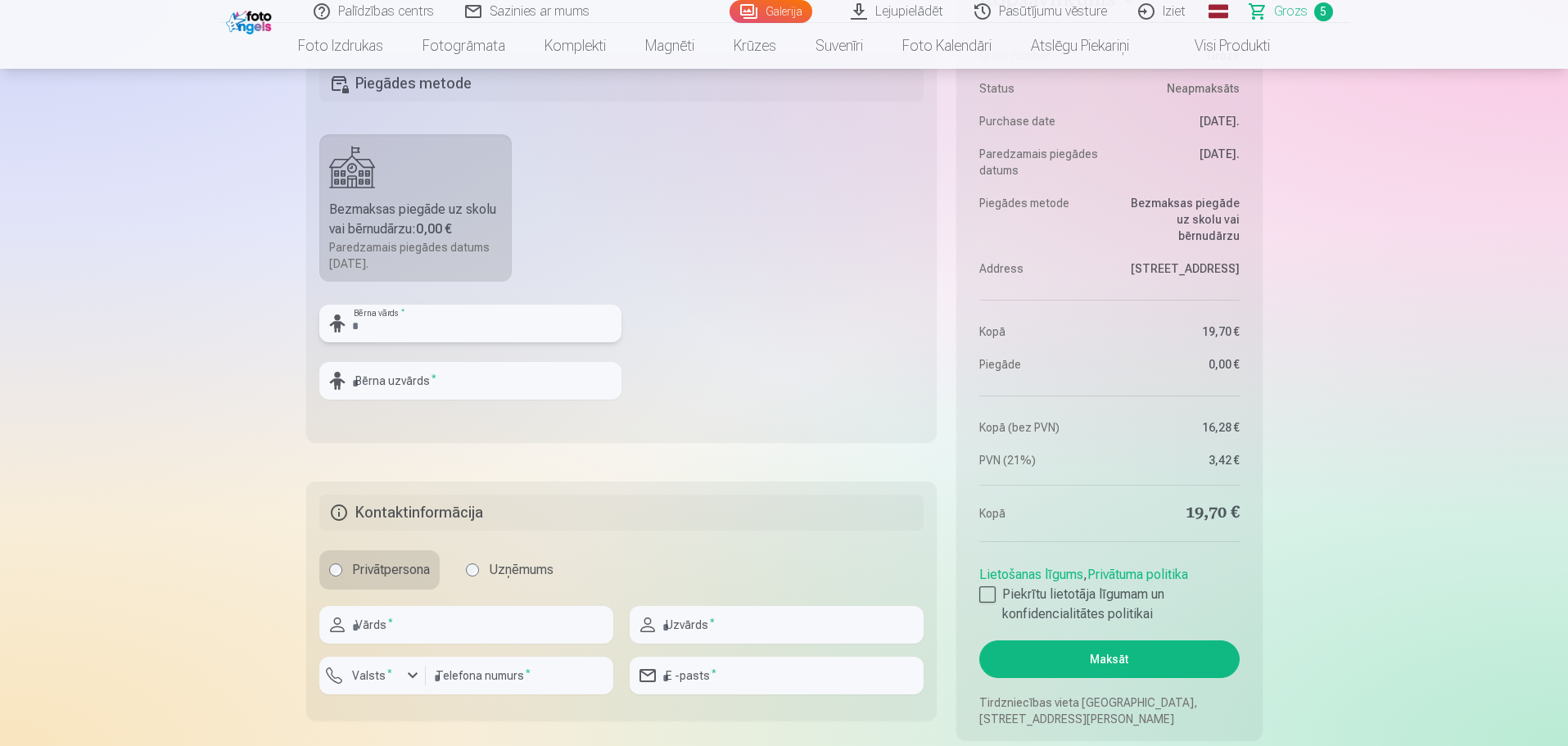
scroll to position [1229, 0]
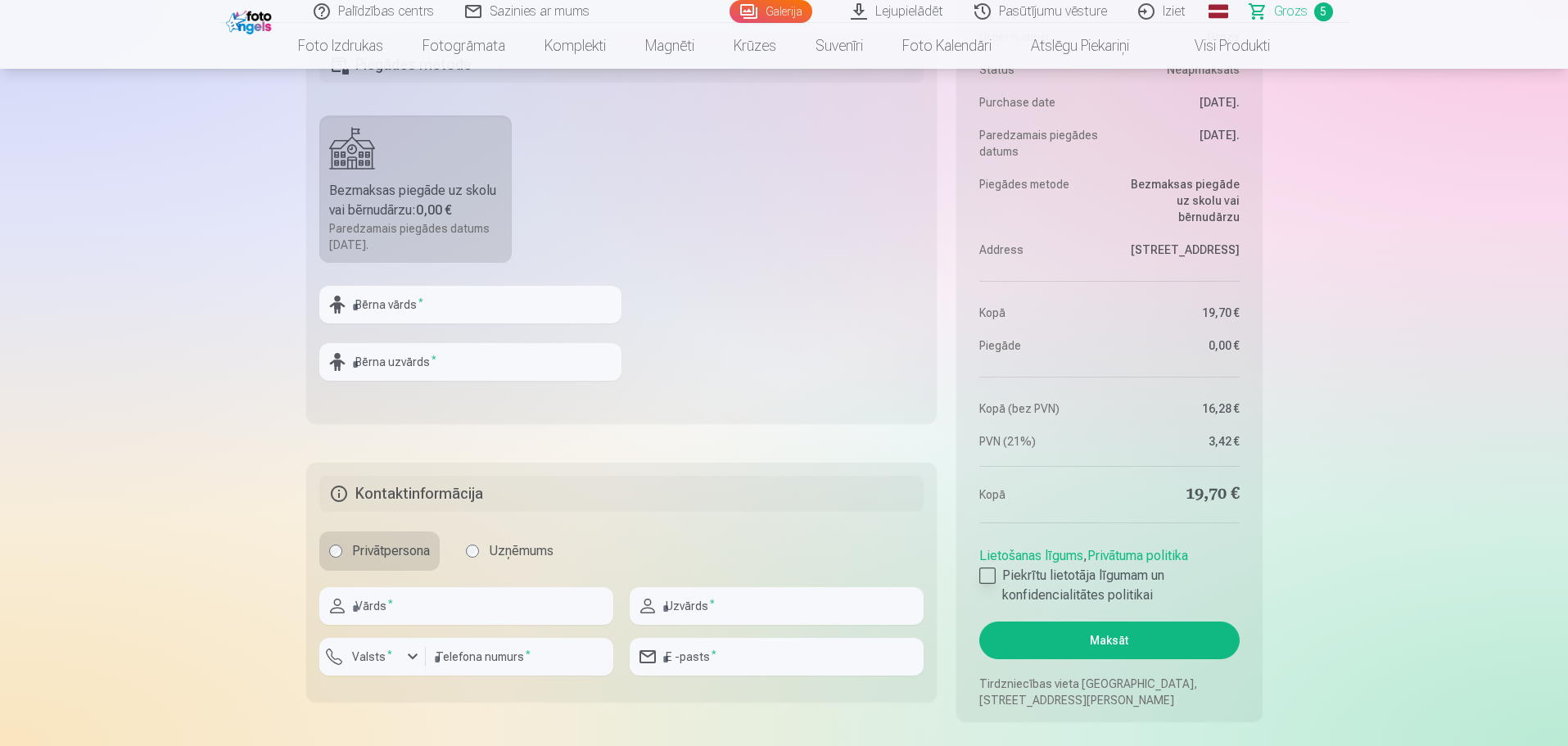
click at [985, 575] on div at bounding box center [987, 575] width 16 height 16
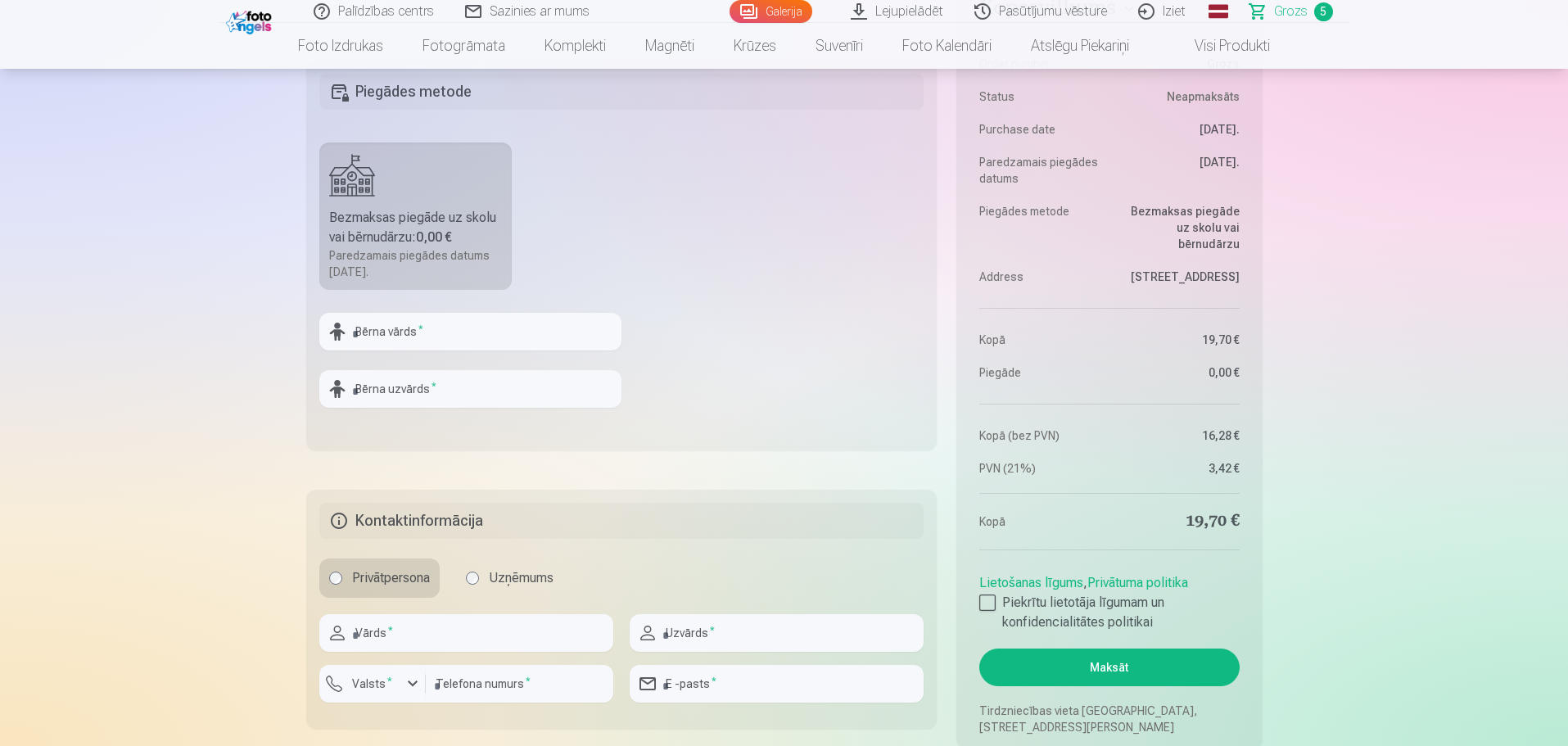
scroll to position [1065, 0]
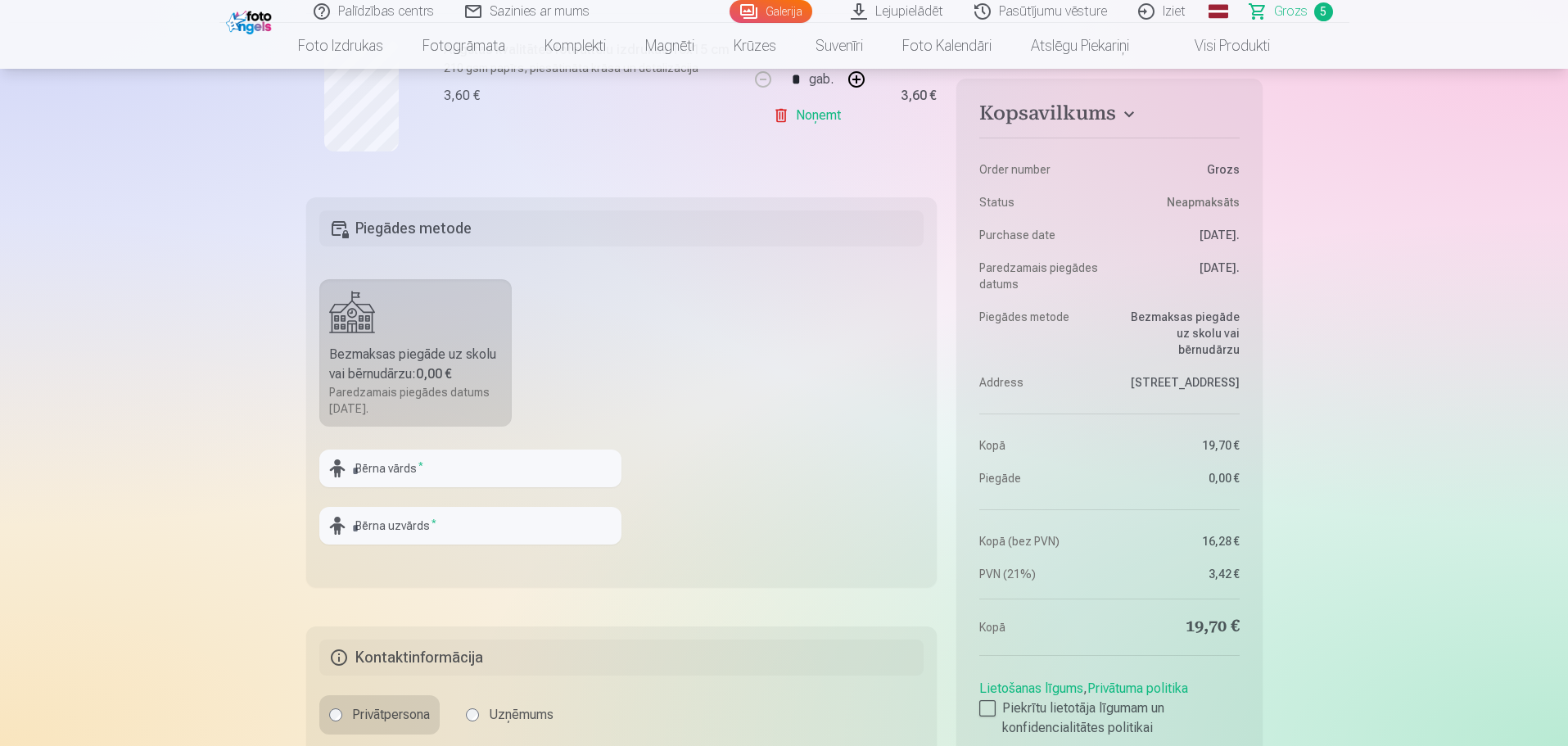
click at [399, 345] on div "Bezmaksas piegāde uz skolu vai bērnudārzu : 0,00 €" at bounding box center [416, 365] width 174 height 40
click at [396, 213] on h5 "Piegādes metode" at bounding box center [622, 228] width 605 height 36
click at [416, 226] on h5 "Piegādes metode" at bounding box center [622, 228] width 605 height 36
click at [427, 462] on input "text" at bounding box center [470, 469] width 303 height 38
type input "*******"
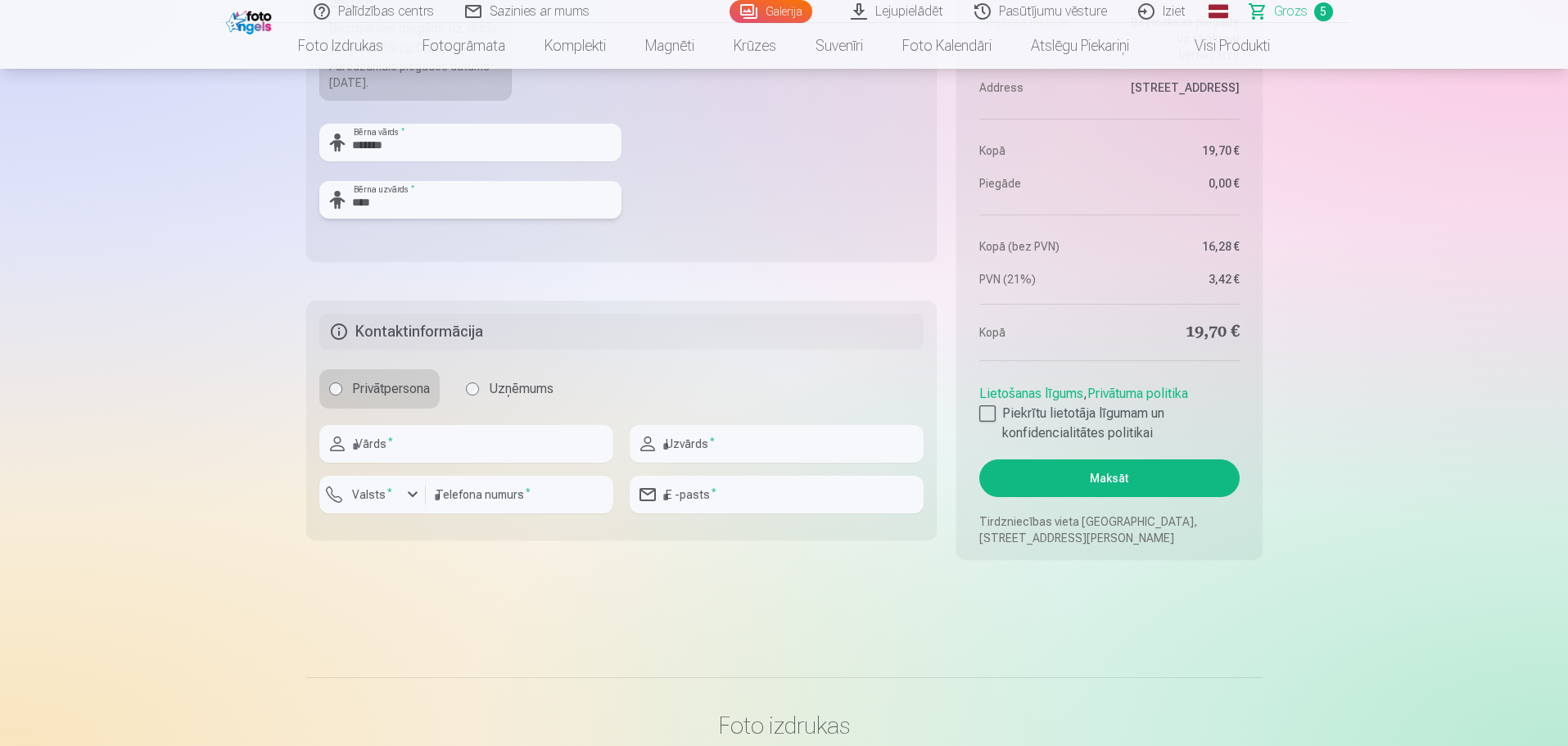
scroll to position [1393, 0]
type input "****"
click at [539, 453] on input "text" at bounding box center [465, 442] width 294 height 38
type input "****"
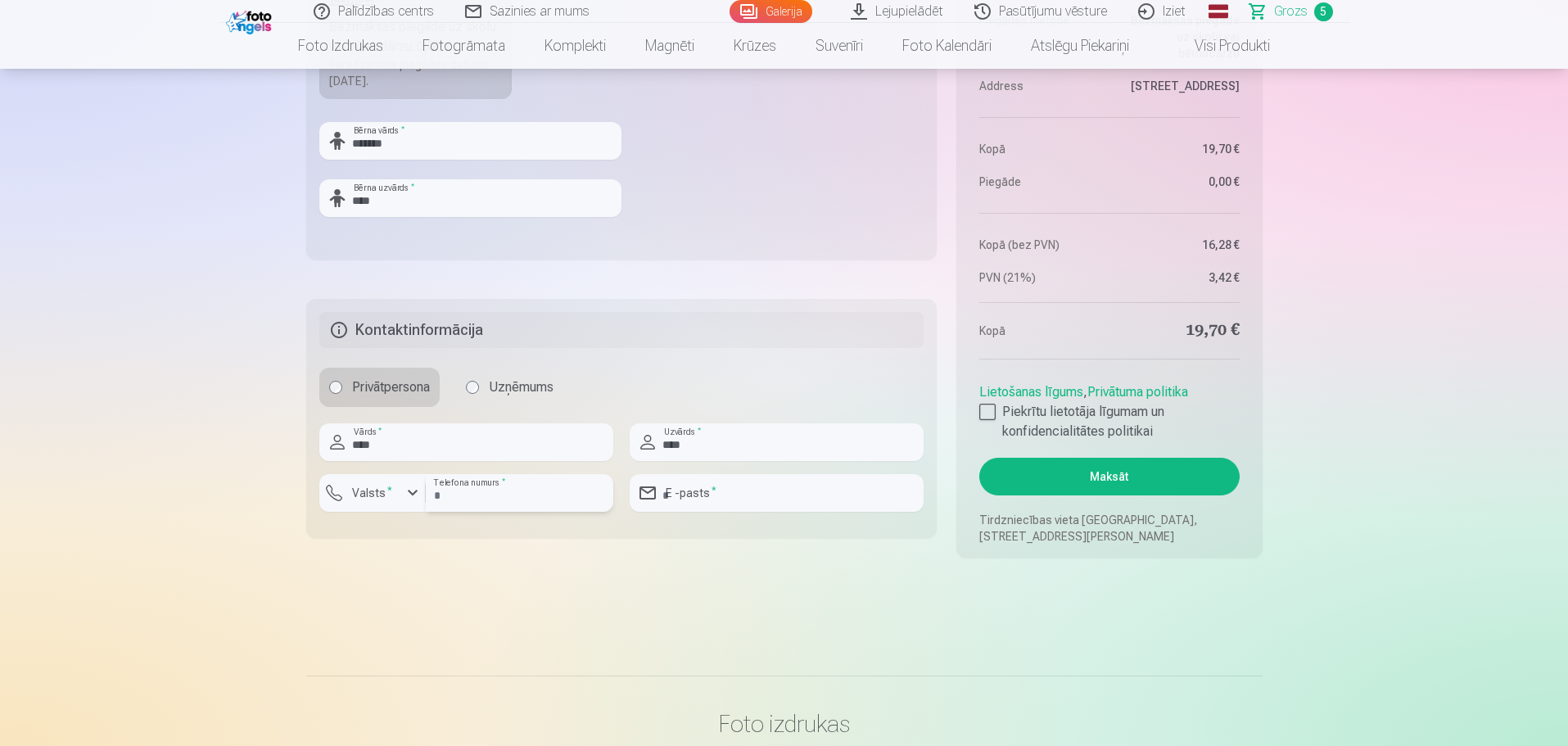
click at [535, 503] on input "number" at bounding box center [519, 493] width 187 height 38
type input "********"
click at [664, 498] on input "email" at bounding box center [777, 493] width 294 height 38
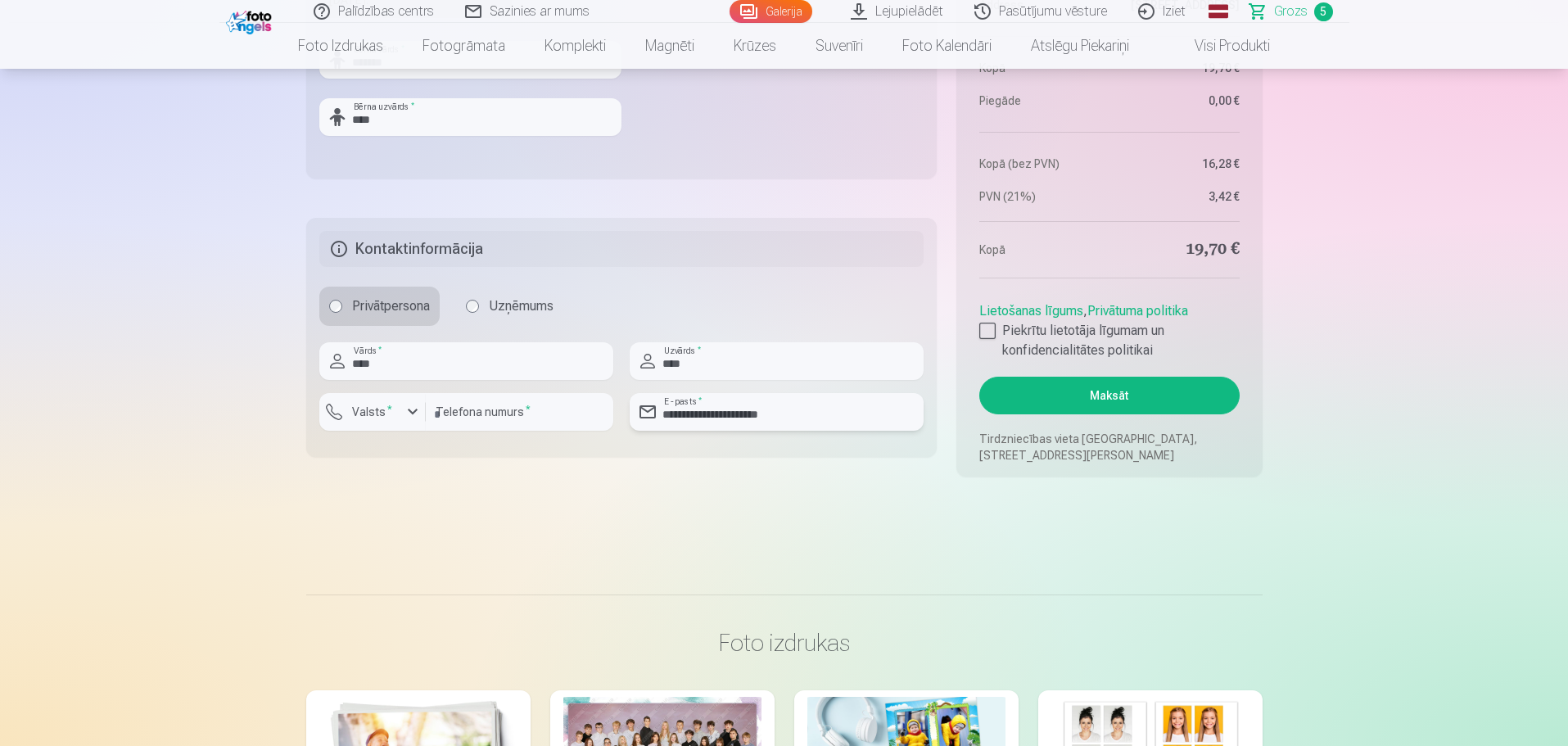
scroll to position [1475, 0]
type input "**********"
click at [1177, 392] on button "Maksāt" at bounding box center [1109, 395] width 260 height 38
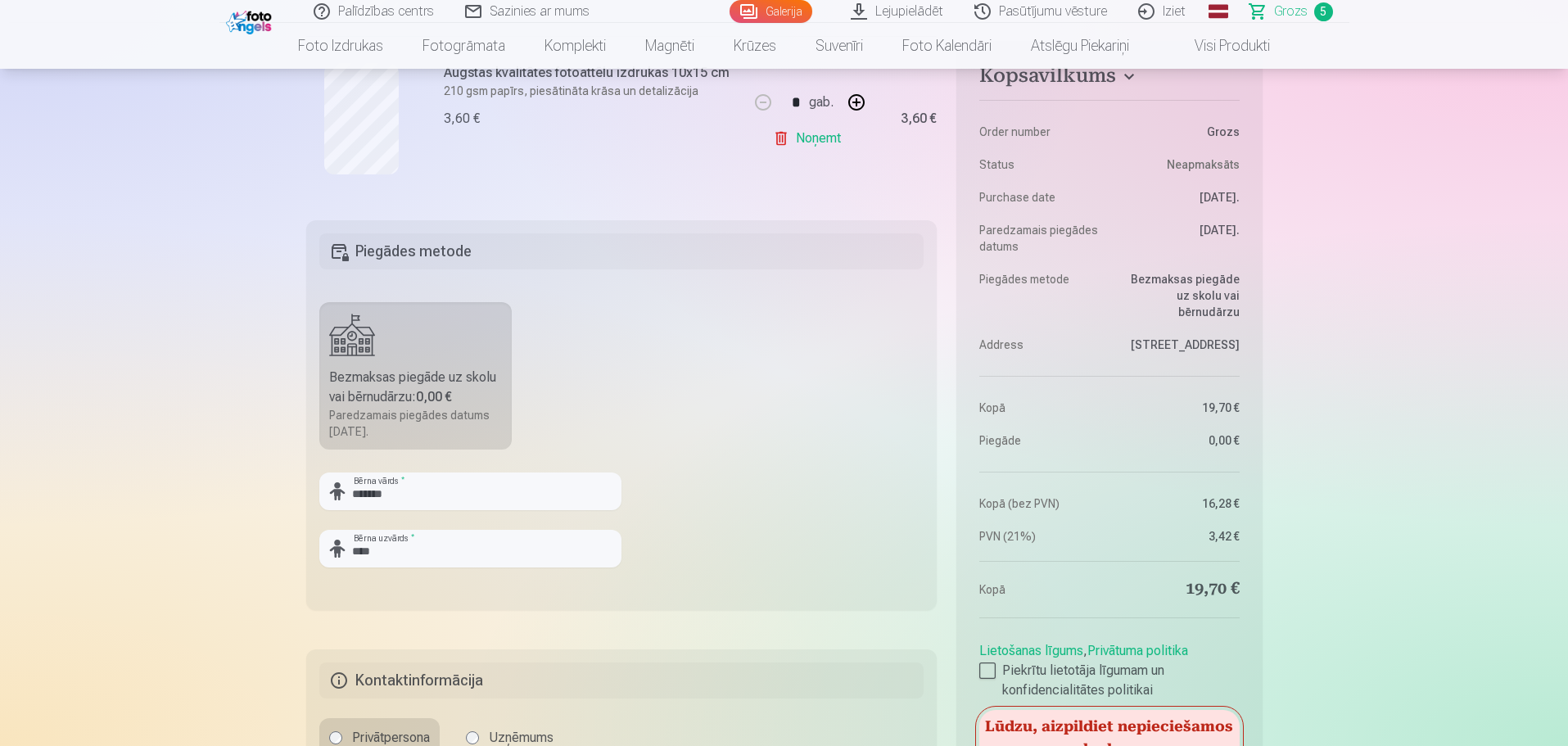
scroll to position [1229, 0]
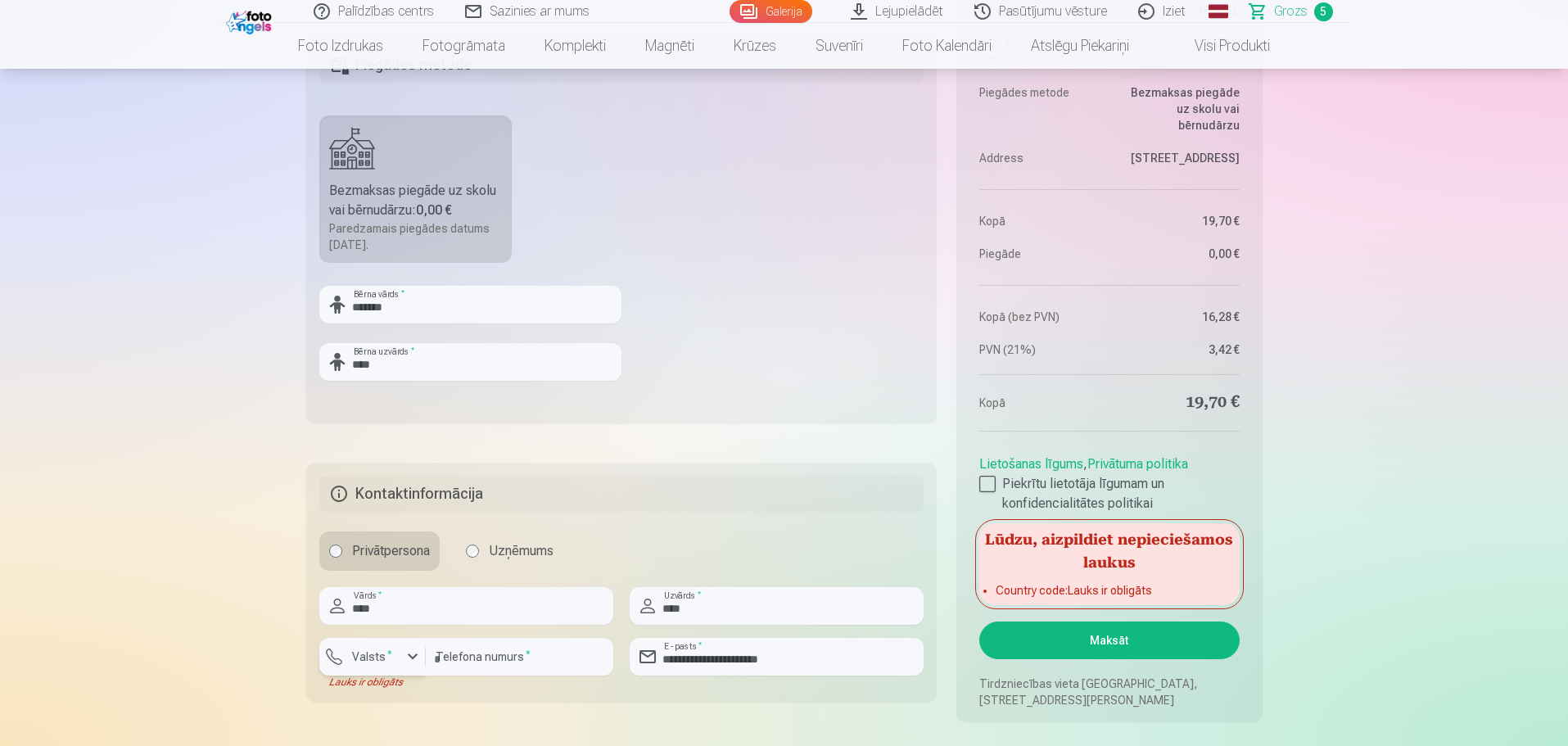
click at [377, 663] on label "Valsts *" at bounding box center [371, 657] width 53 height 16
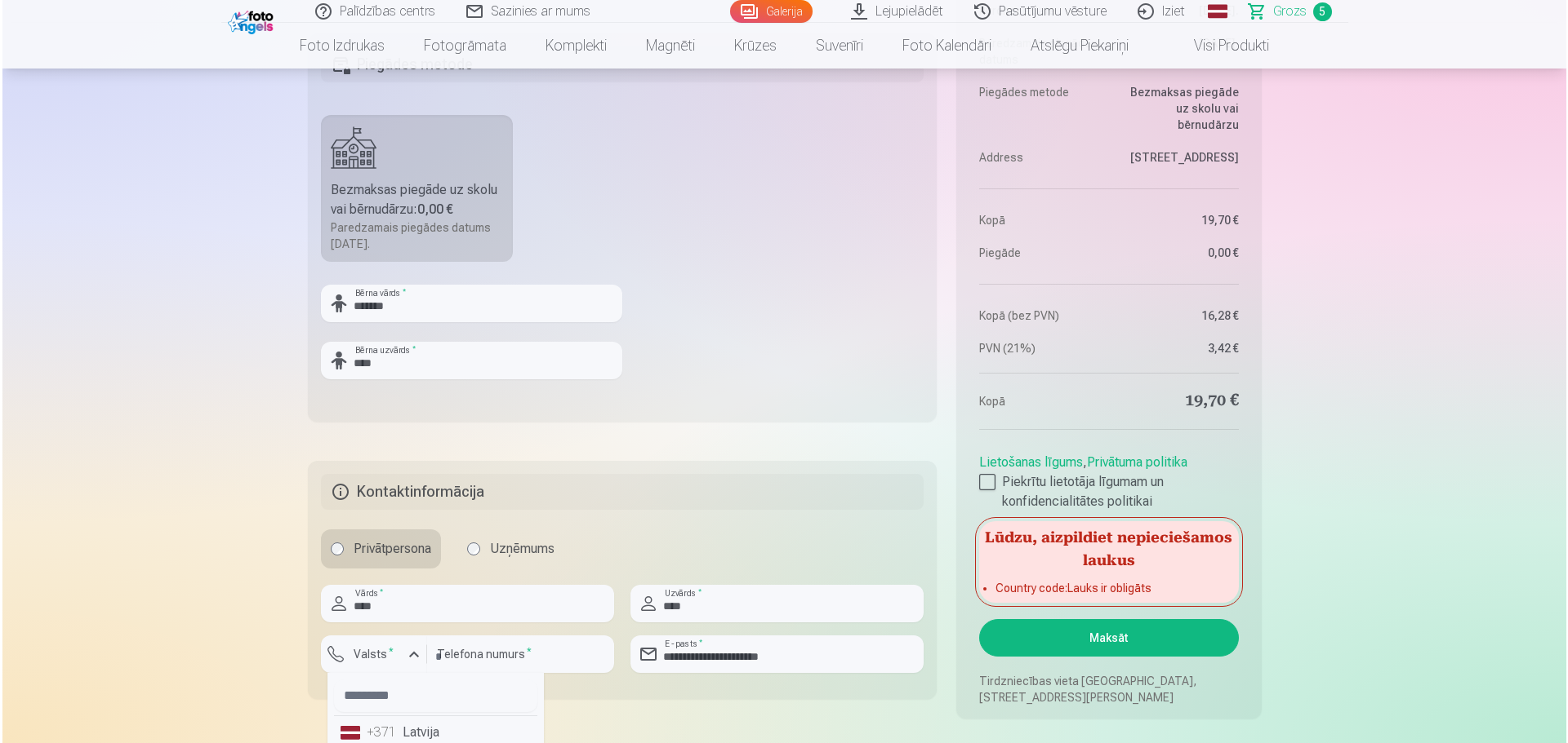
scroll to position [1231, 0]
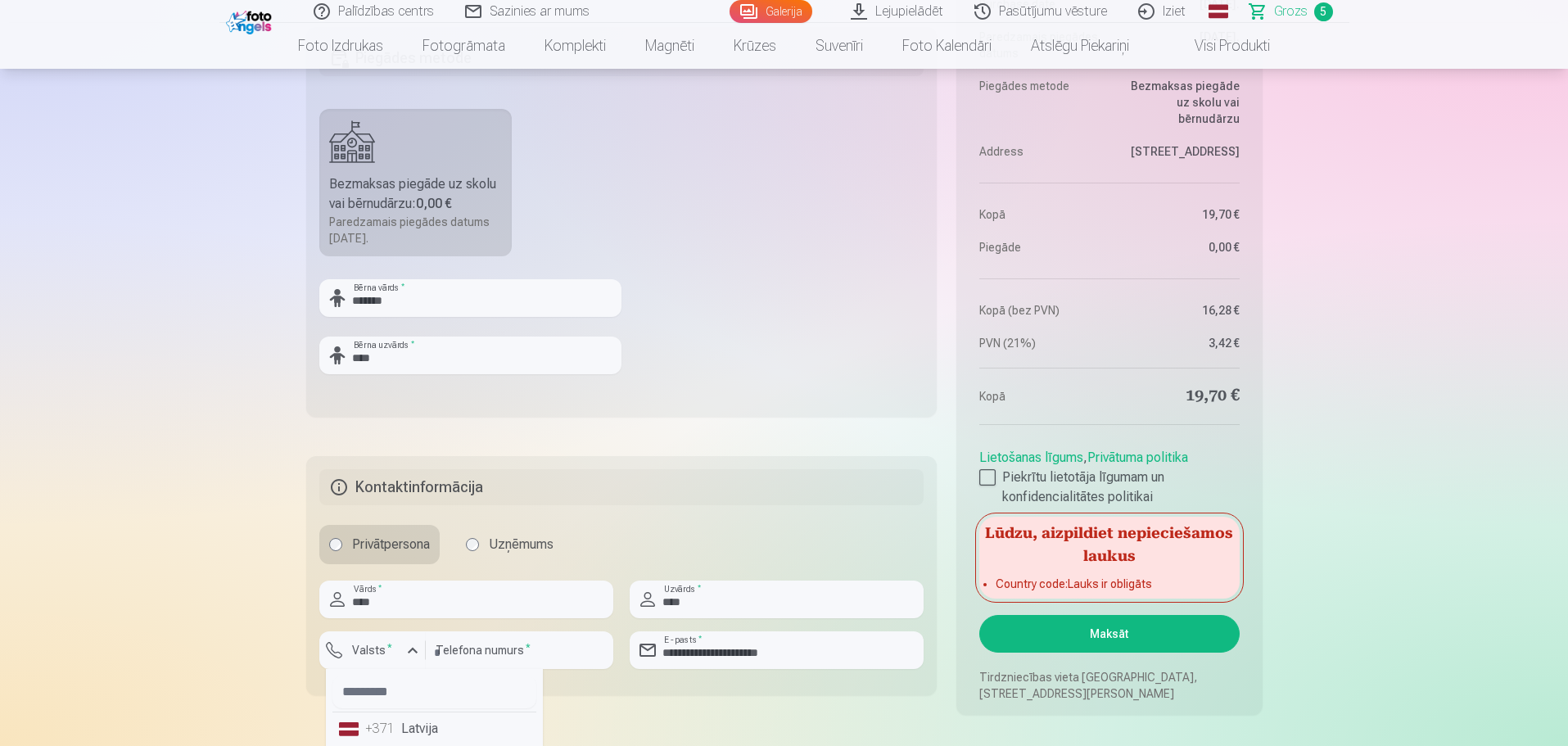
click at [427, 741] on li "+371 Latvija" at bounding box center [434, 730] width 204 height 33
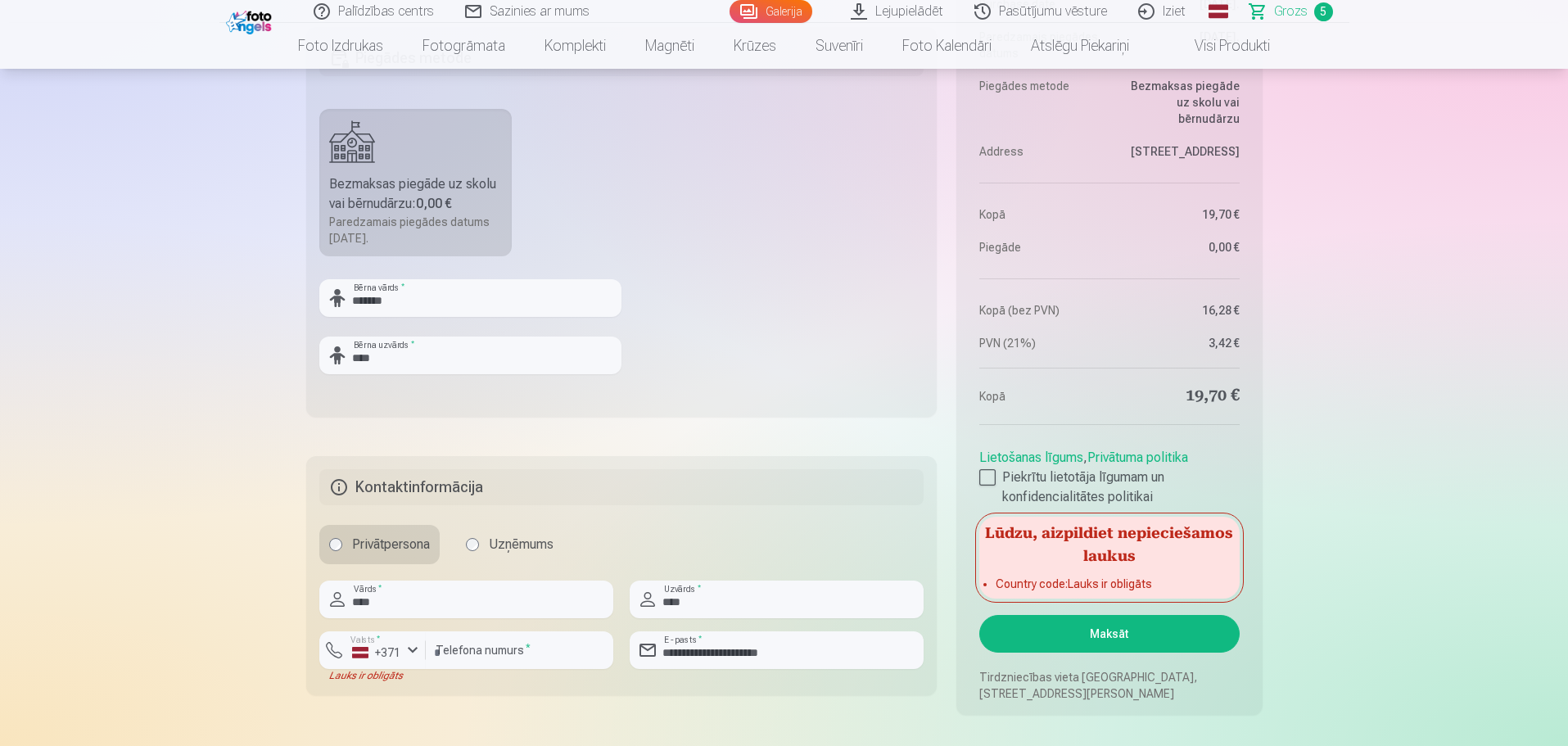
click at [1173, 634] on button "Maksāt" at bounding box center [1109, 633] width 260 height 38
